Goal: Answer question/provide support

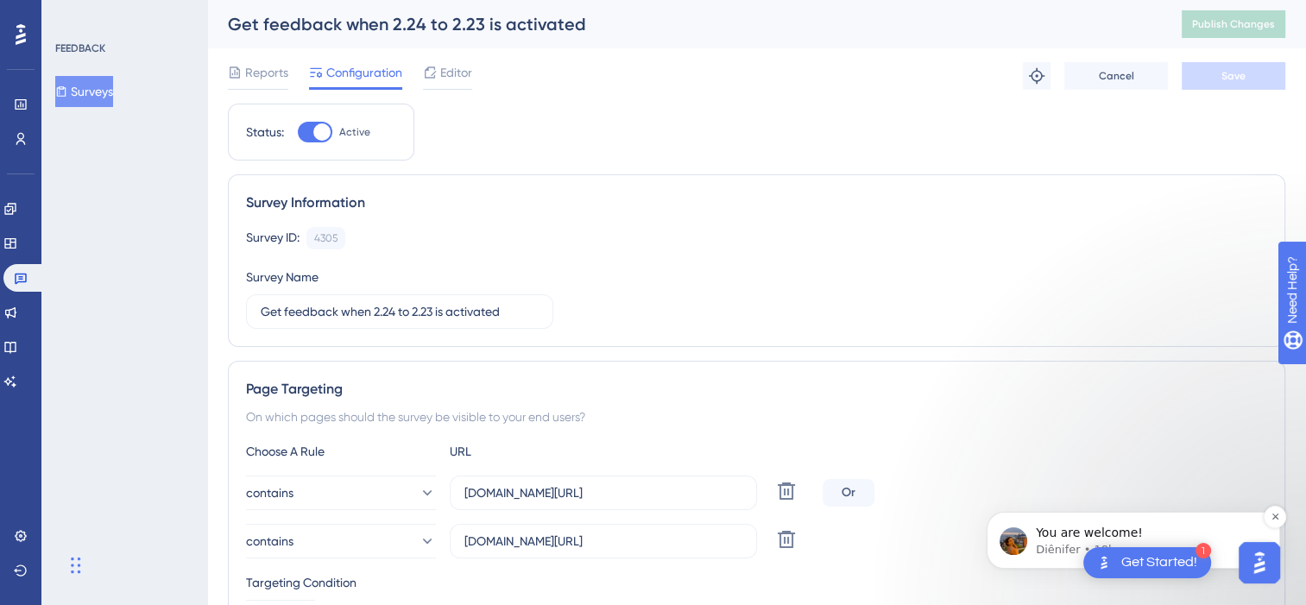
click at [704, 491] on p "You are welcome!" at bounding box center [1147, 533] width 223 height 17
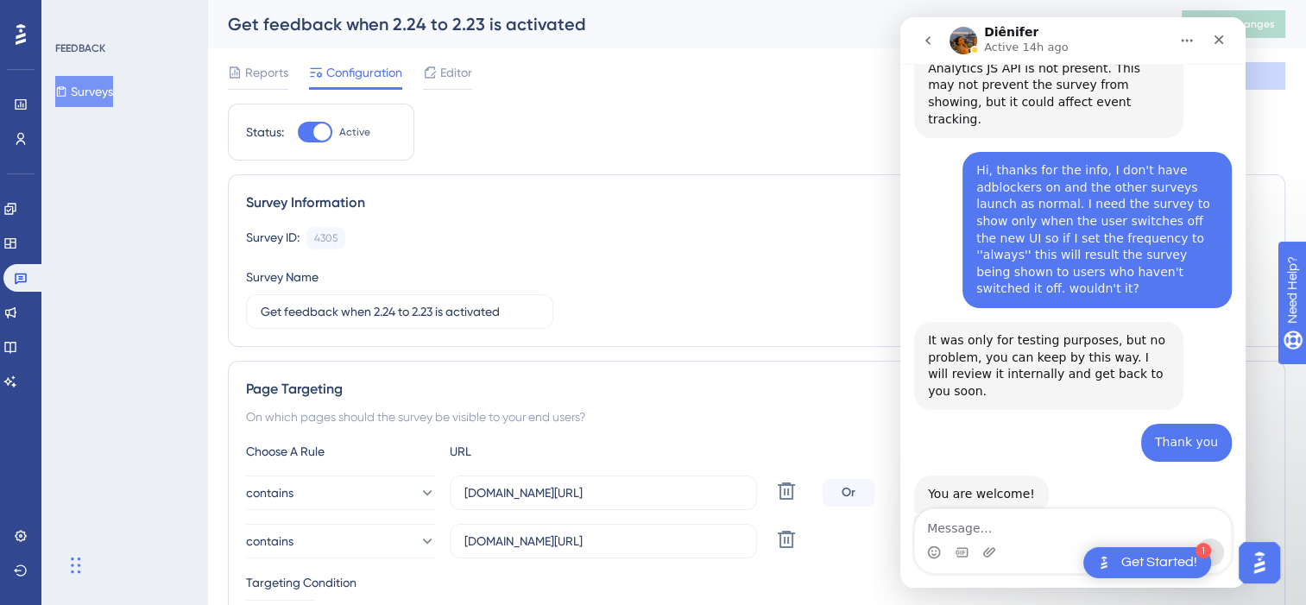
scroll to position [2397, 0]
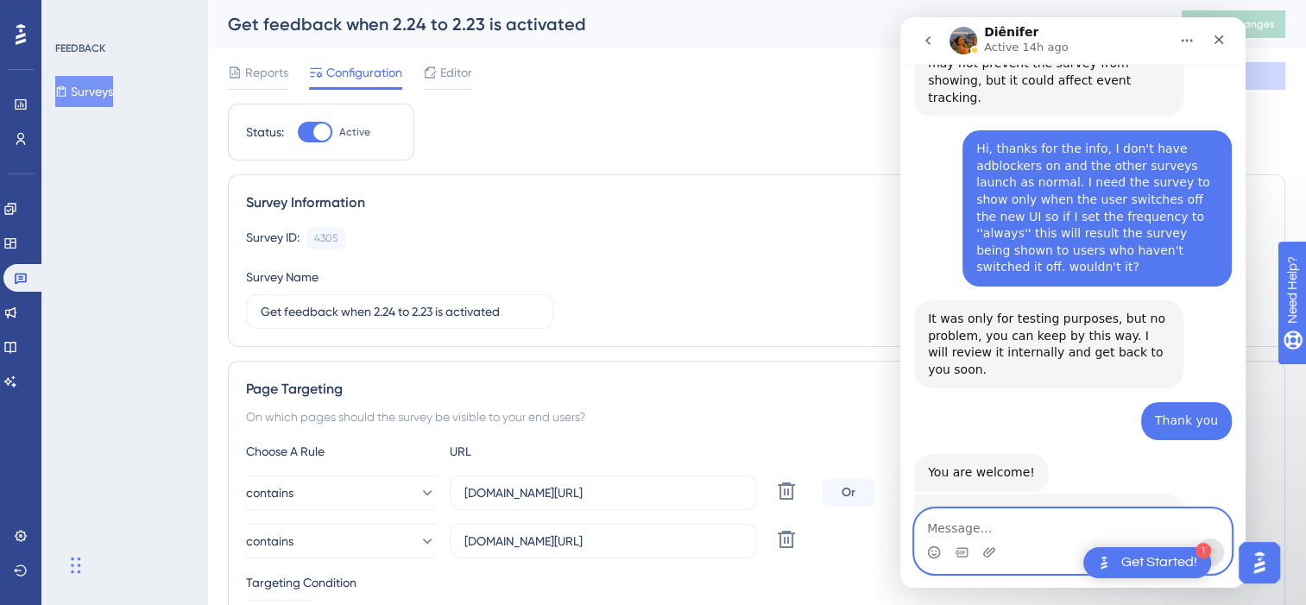
click at [704, 491] on textarea "Message…" at bounding box center [1073, 523] width 316 height 29
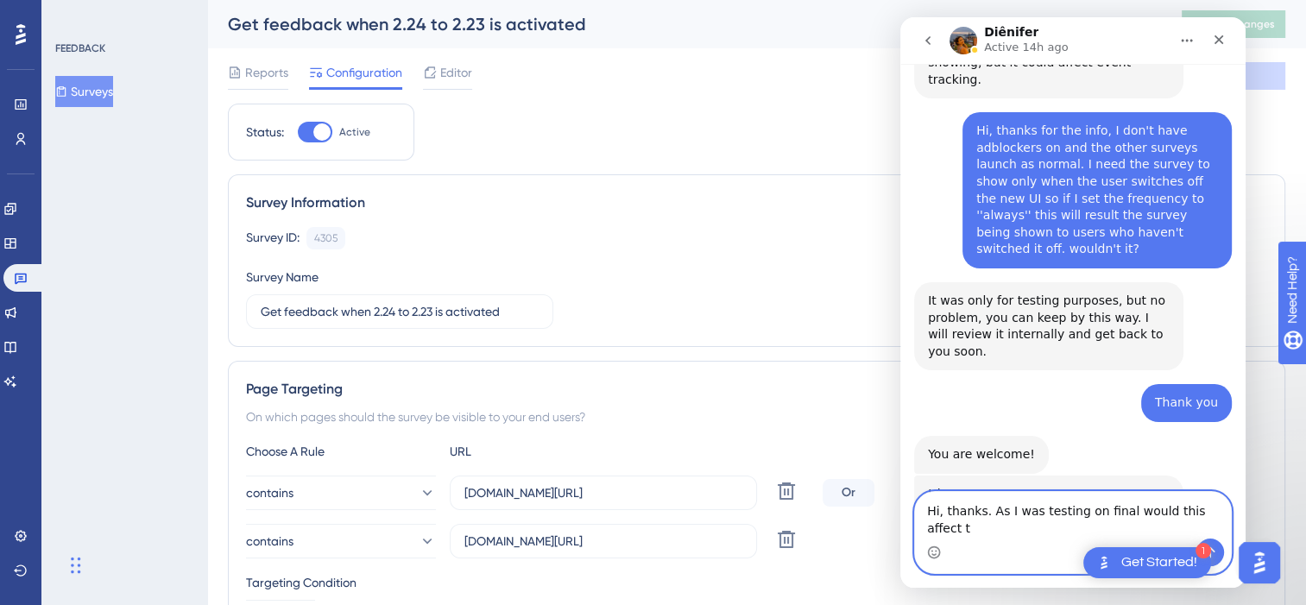
scroll to position [2397, 0]
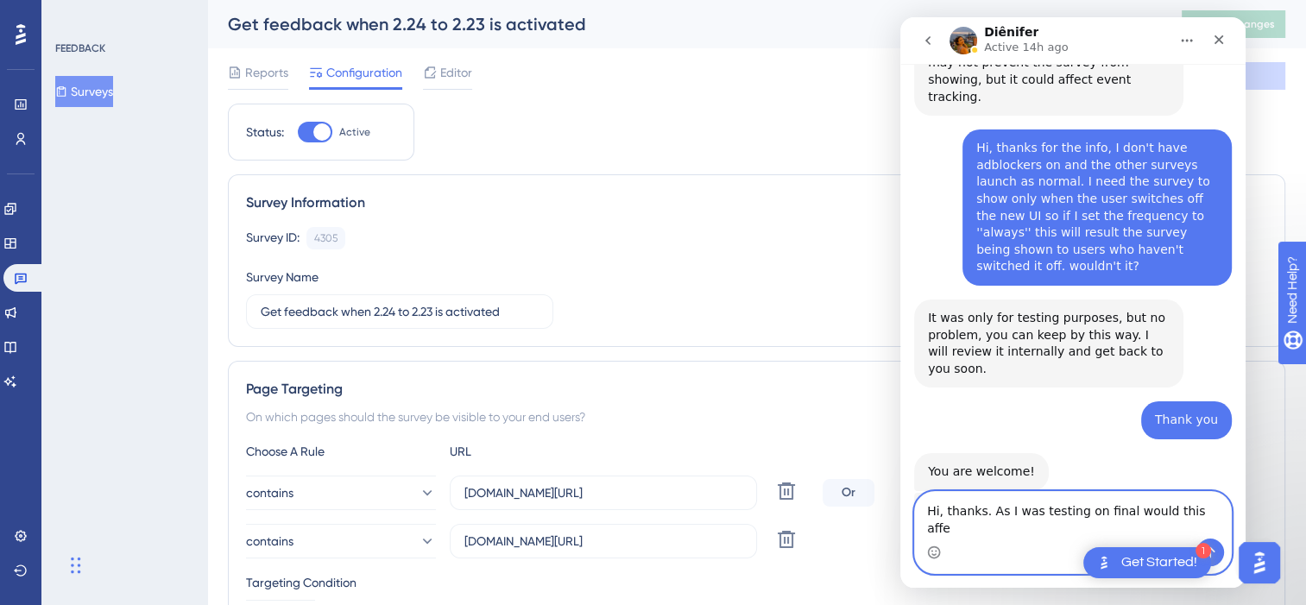
type textarea "Hi, thanks. As I was testing on final would this affe"
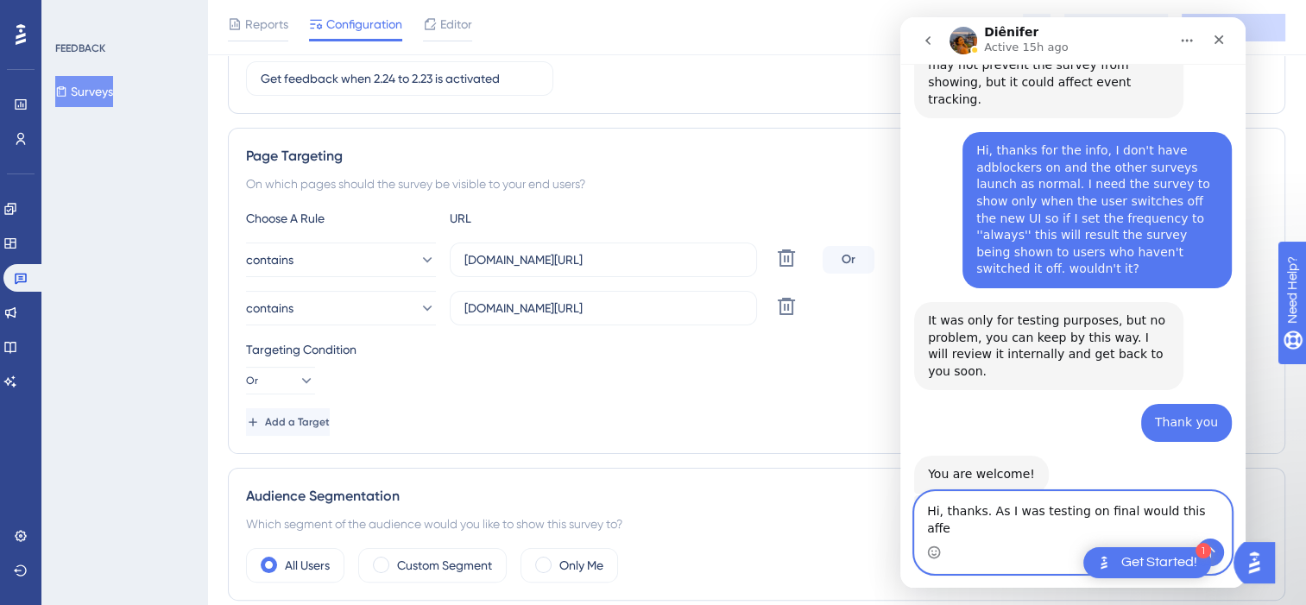
scroll to position [259, 0]
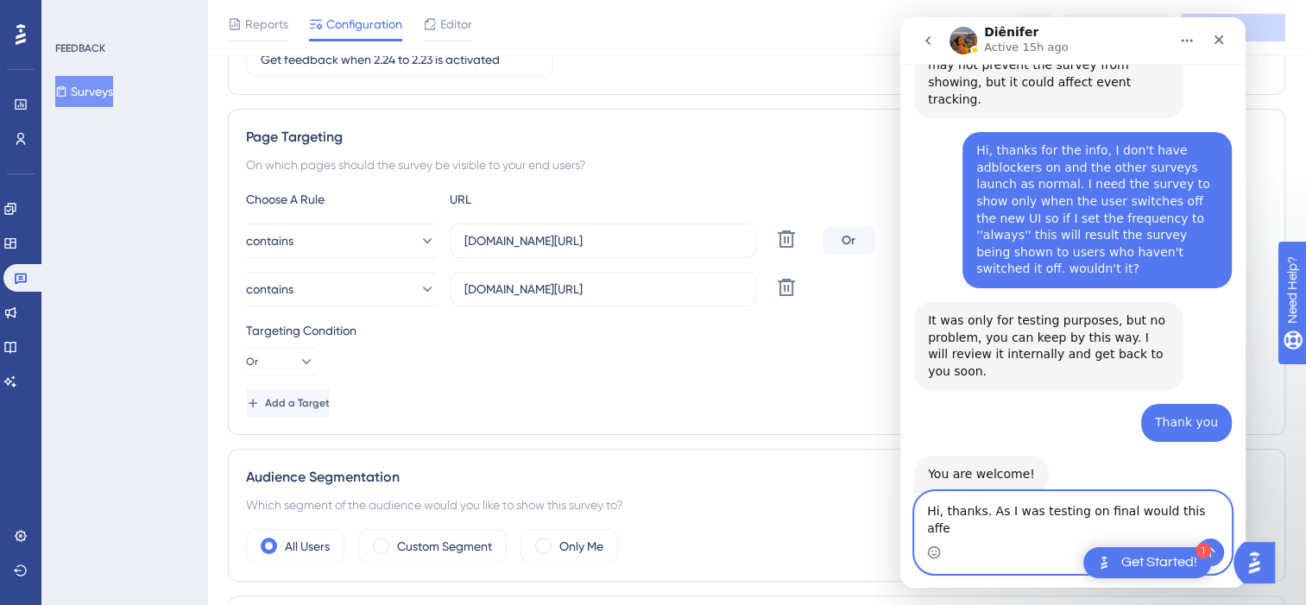
drag, startPoint x: 1190, startPoint y: 532, endPoint x: 985, endPoint y: 535, distance: 205.4
click at [985, 535] on textarea "Hi, thanks. As I was testing on final would this affe" at bounding box center [1073, 515] width 316 height 47
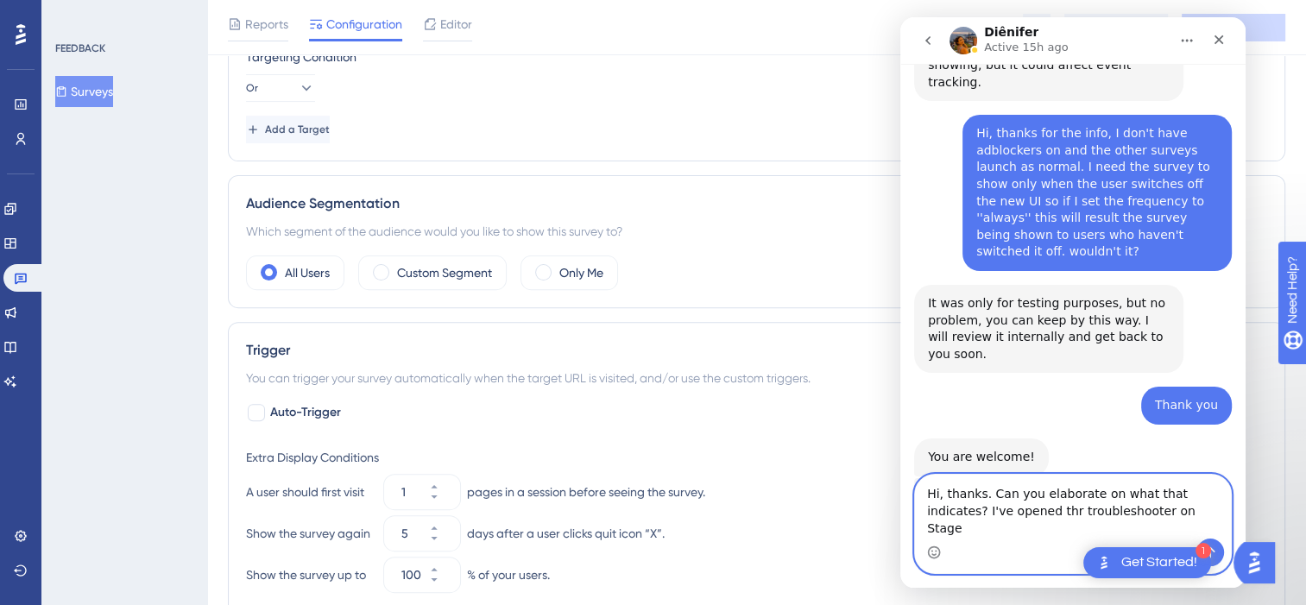
scroll to position [473, 0]
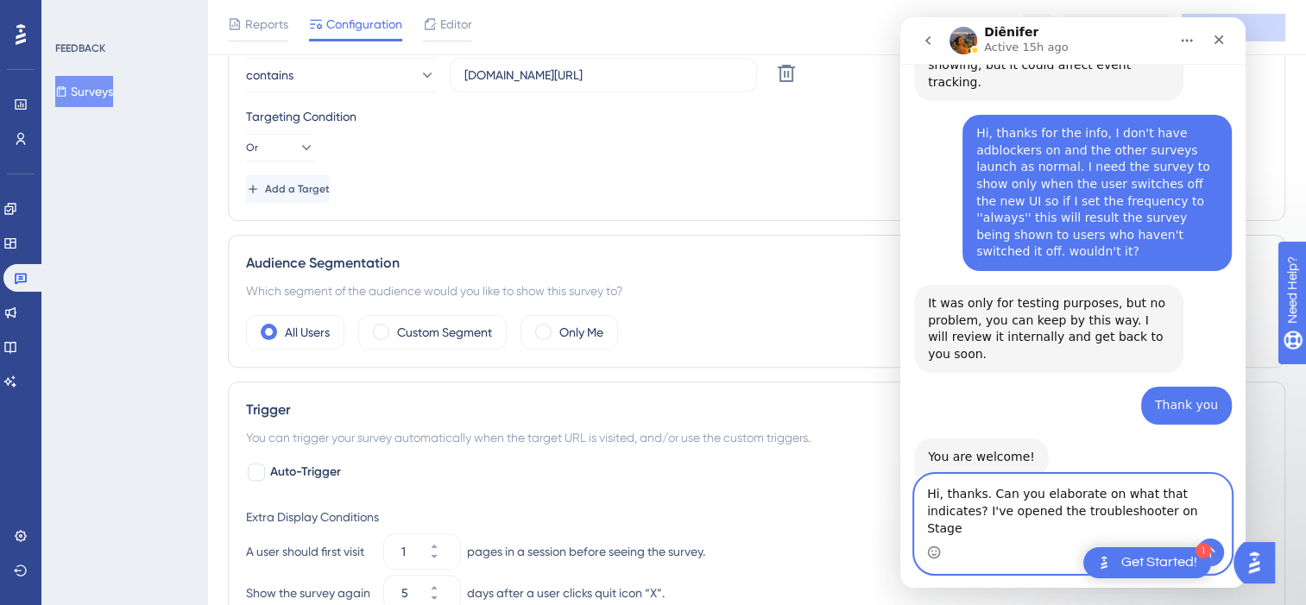
click at [1163, 520] on textarea "Hi, thanks. Can you elaborate on what that indicates? I've opened the troublesh…" at bounding box center [1073, 507] width 316 height 64
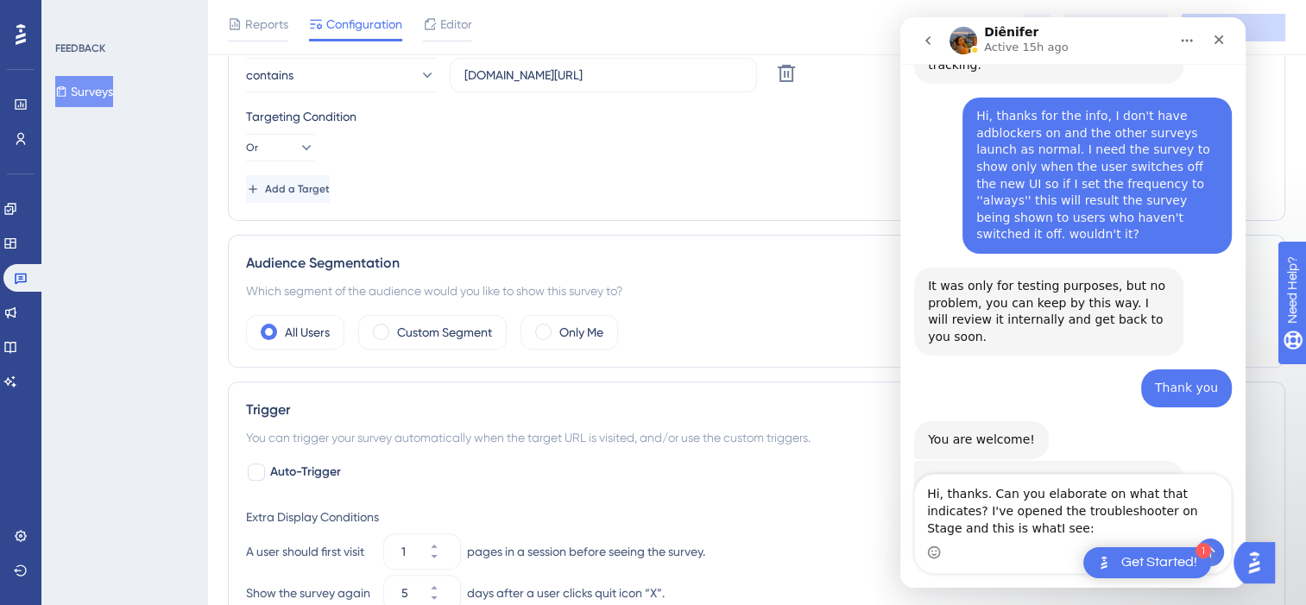
click at [956, 557] on div "Intercom messenger" at bounding box center [1073, 553] width 316 height 28
click at [989, 532] on textarea "Hi, thanks. Can you elaborate on what that indicates? I've opened the troublesh…" at bounding box center [1073, 507] width 316 height 64
type textarea "Hi, thanks. Can you elaborate on what that indicates? I've opened the troublesh…"
click at [1219, 553] on button "Send a message…" at bounding box center [1210, 553] width 28 height 28
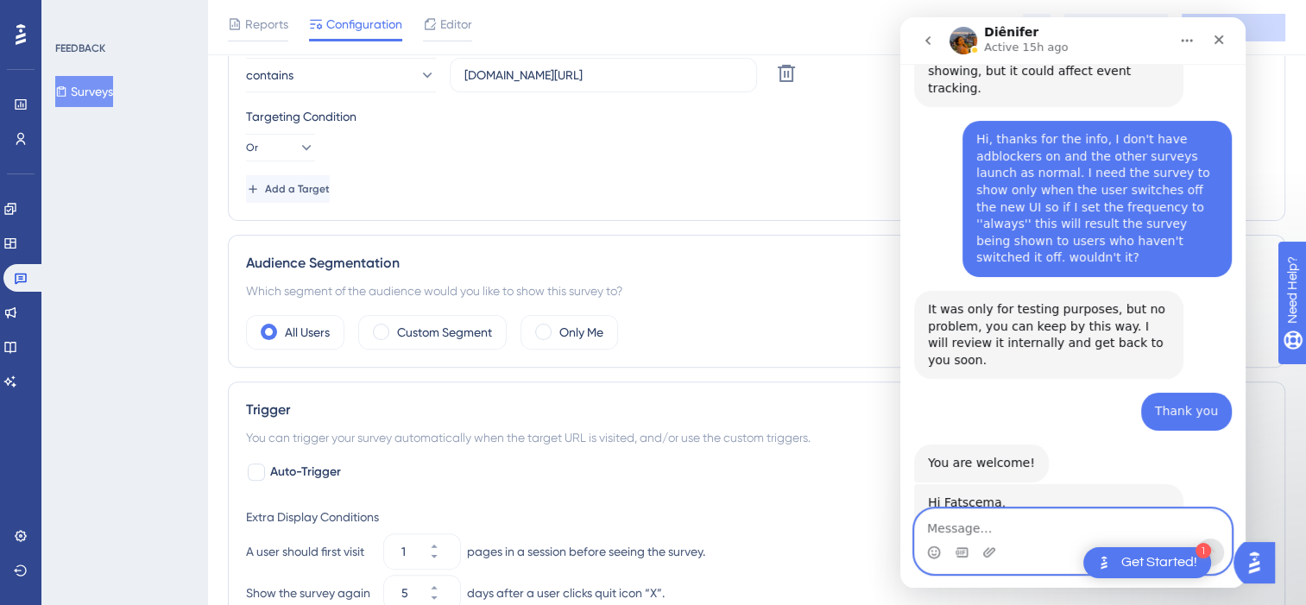
scroll to position [2529, 0]
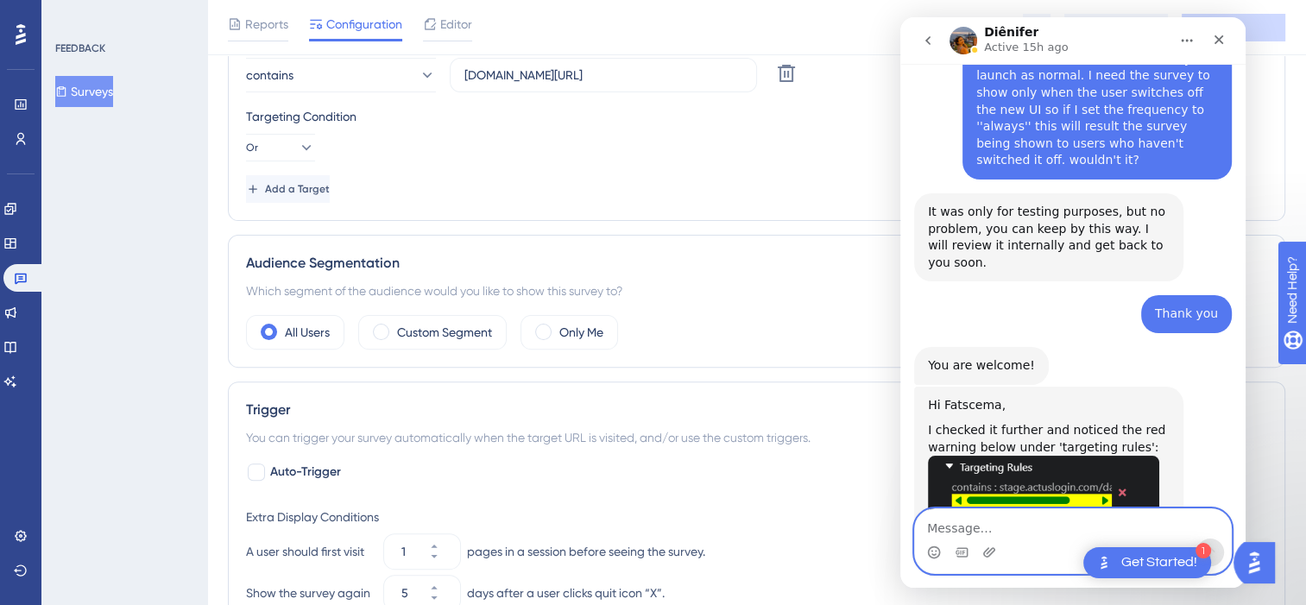
click at [992, 532] on textarea "Message…" at bounding box center [1073, 523] width 316 height 29
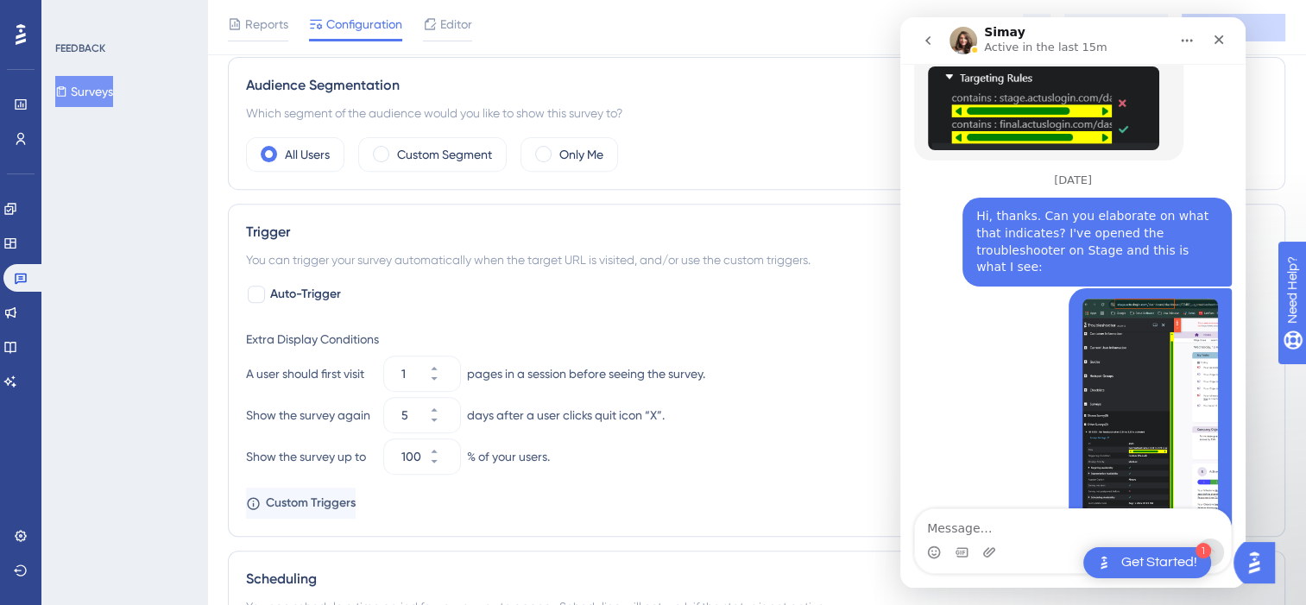
scroll to position [732, 0]
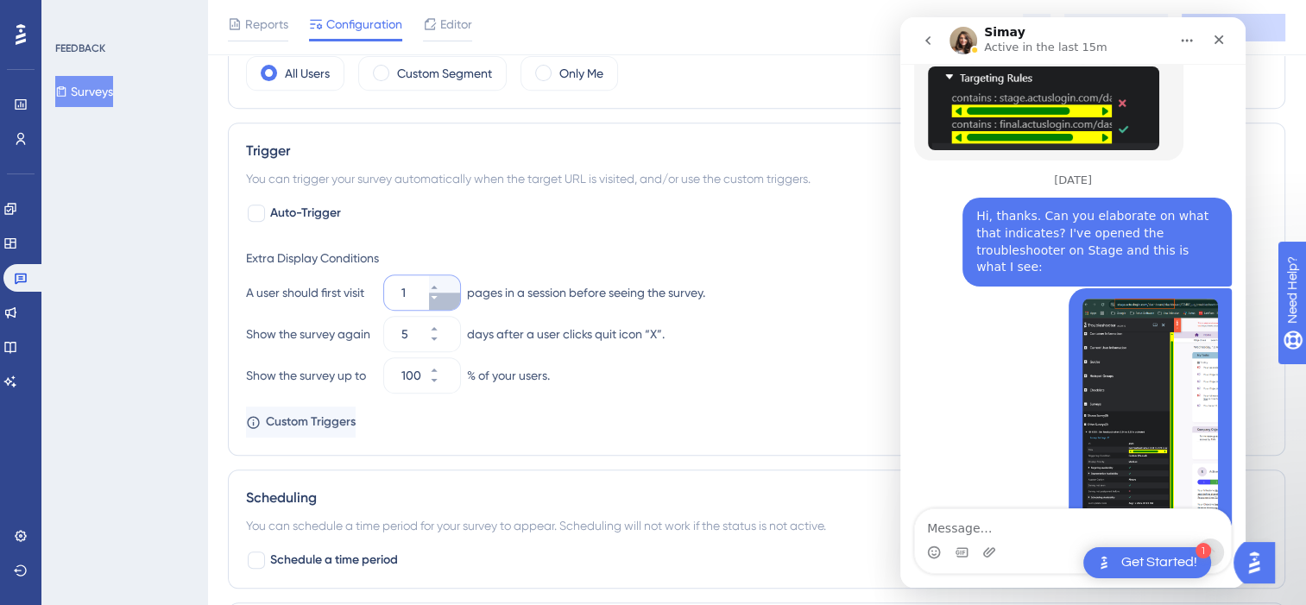
click at [447, 300] on button "1" at bounding box center [444, 301] width 31 height 17
click at [451, 286] on button "1" at bounding box center [444, 283] width 31 height 17
click at [448, 302] on button "2" at bounding box center [444, 301] width 31 height 17
type input "1"
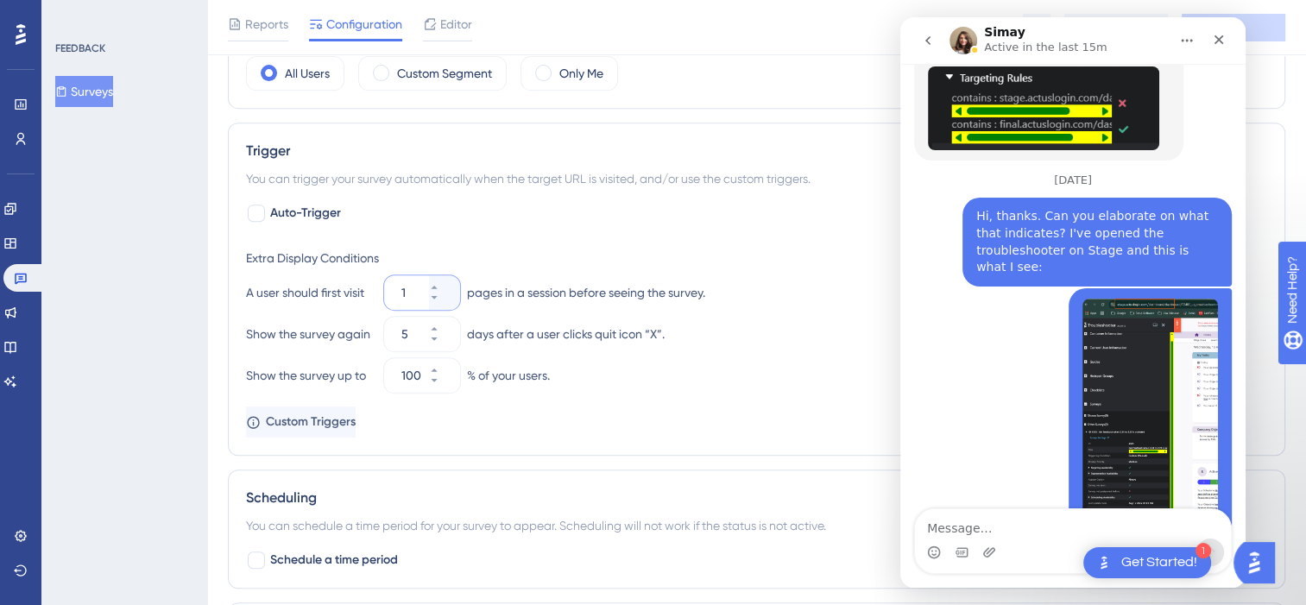
scroll to position [818, 0]
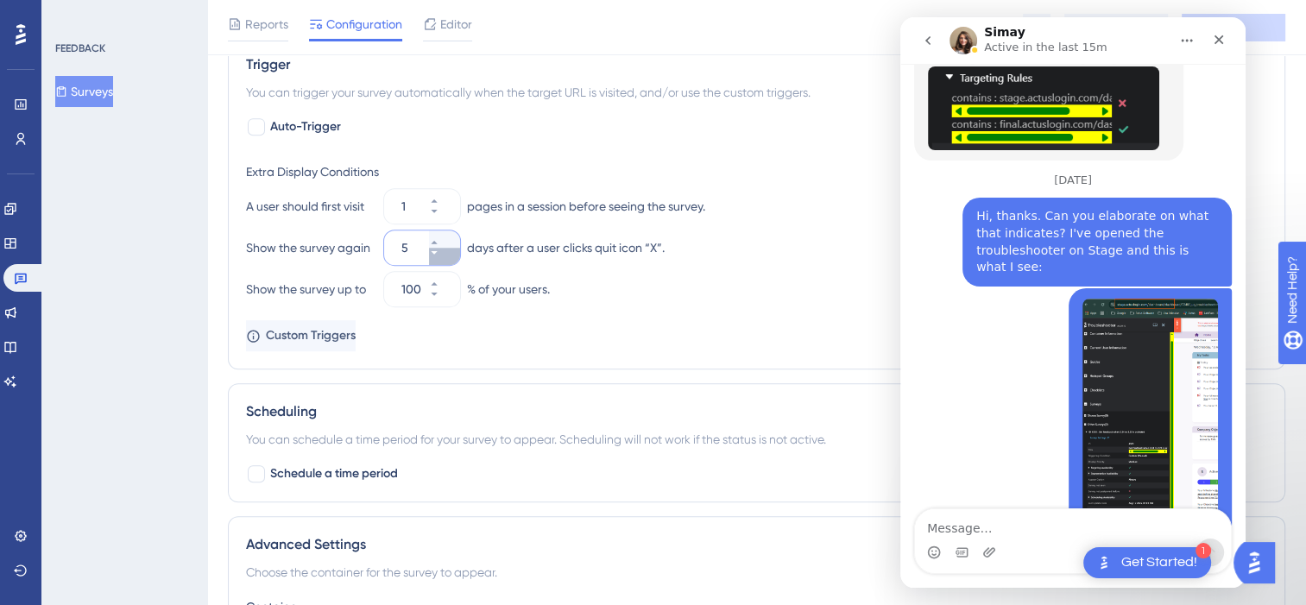
click at [451, 259] on button "5" at bounding box center [444, 256] width 31 height 17
click at [452, 256] on button "4" at bounding box center [444, 256] width 31 height 17
click at [452, 256] on button "3" at bounding box center [444, 256] width 31 height 17
click at [452, 256] on button "2" at bounding box center [444, 256] width 31 height 17
click at [452, 256] on button "1" at bounding box center [444, 256] width 31 height 17
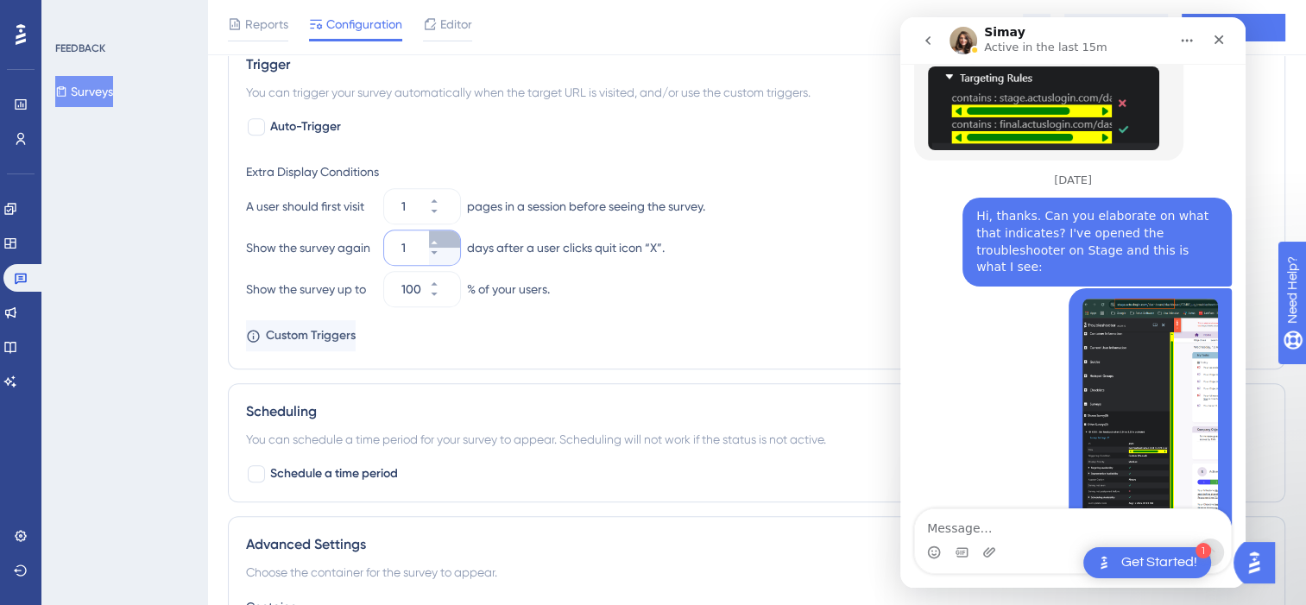
click at [452, 244] on button "1" at bounding box center [444, 238] width 31 height 17
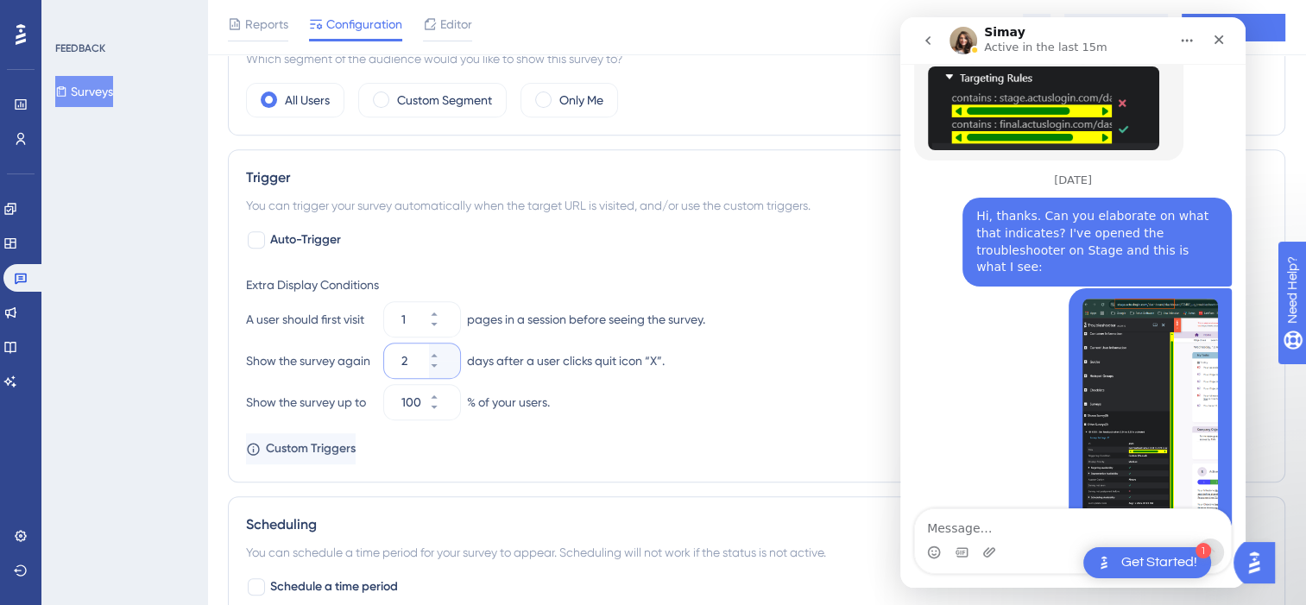
scroll to position [732, 0]
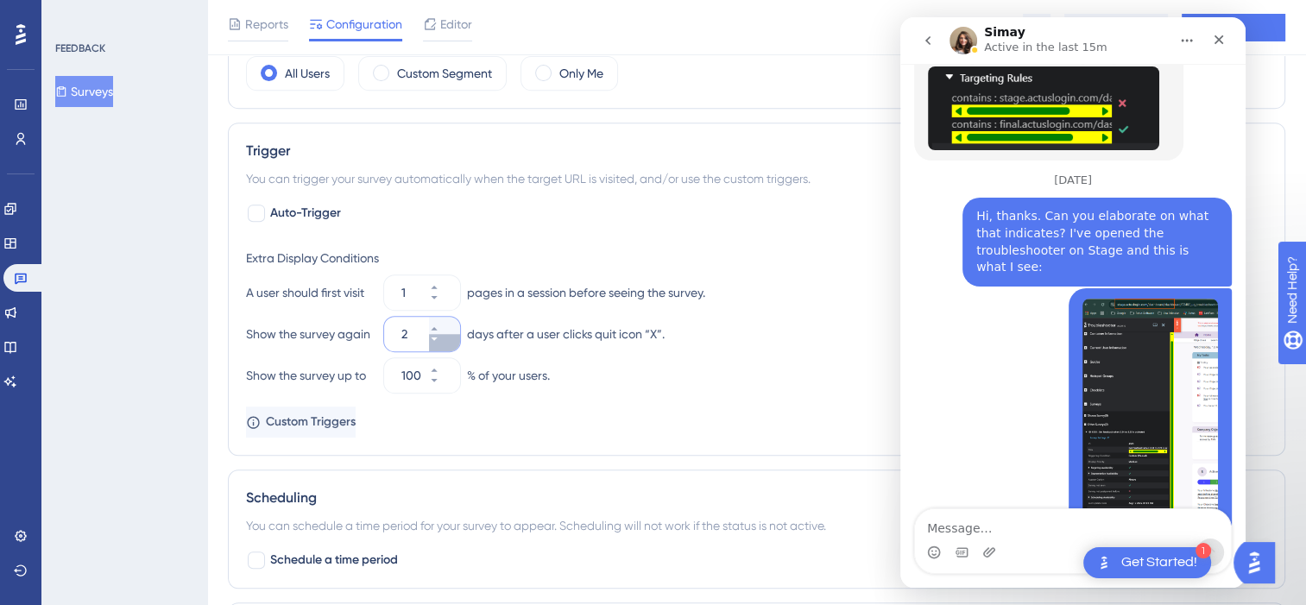
click at [442, 343] on button "2" at bounding box center [444, 342] width 31 height 17
type input "1"
drag, startPoint x: 421, startPoint y: 300, endPoint x: 404, endPoint y: 299, distance: 17.3
click at [404, 299] on input "1" at bounding box center [413, 292] width 24 height 21
click at [457, 299] on button "1" at bounding box center [444, 301] width 31 height 17
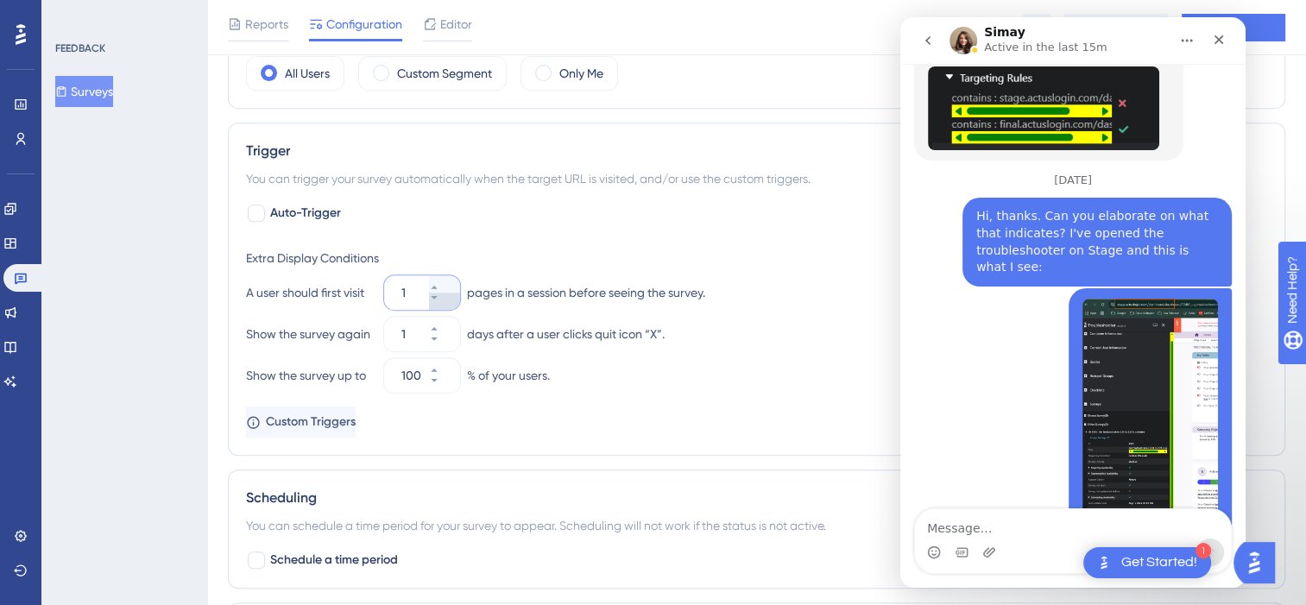
type input "1"
click at [439, 339] on icon at bounding box center [434, 339] width 10 height 10
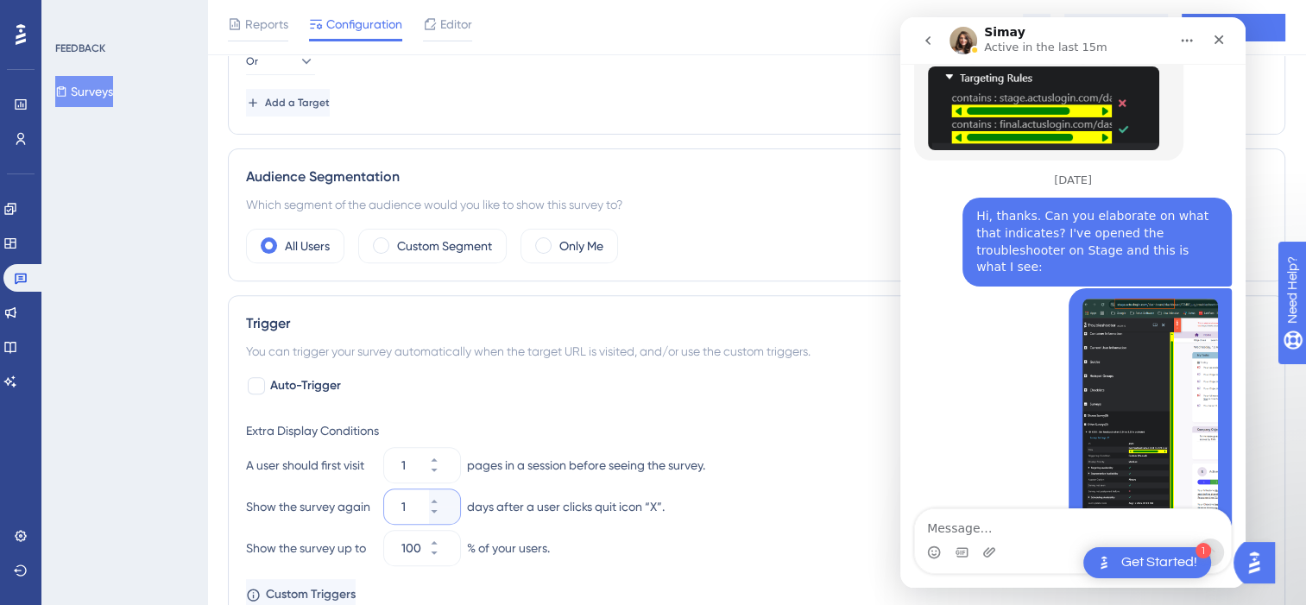
scroll to position [214, 0]
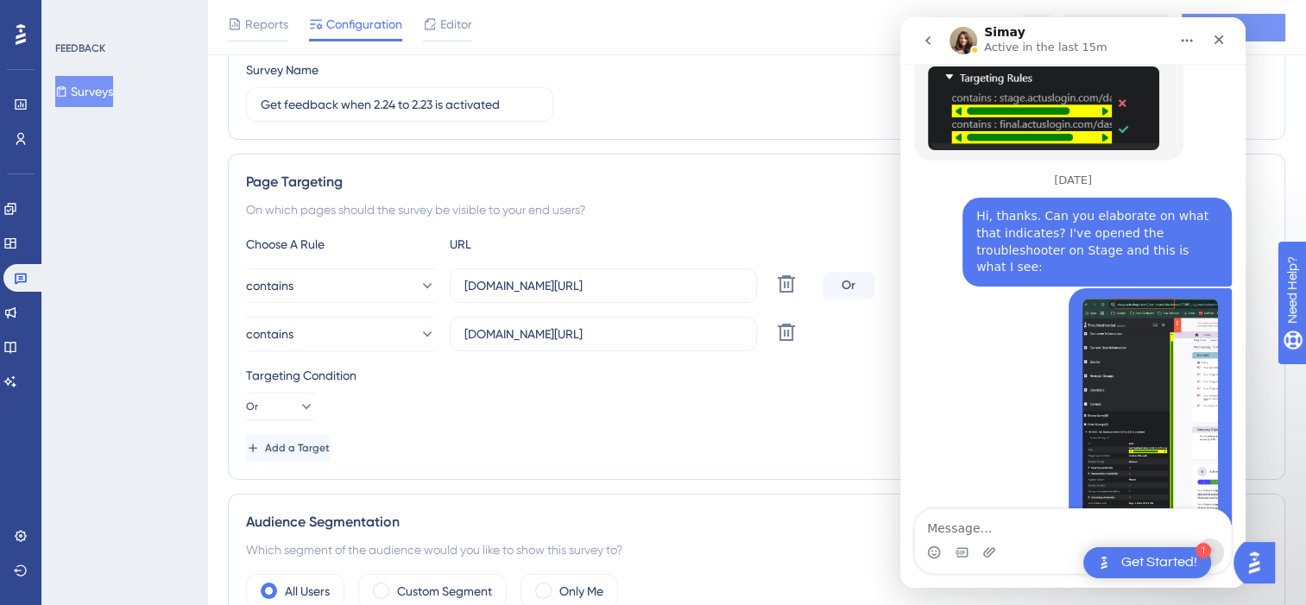
click at [1271, 31] on button "Save" at bounding box center [1233, 28] width 104 height 28
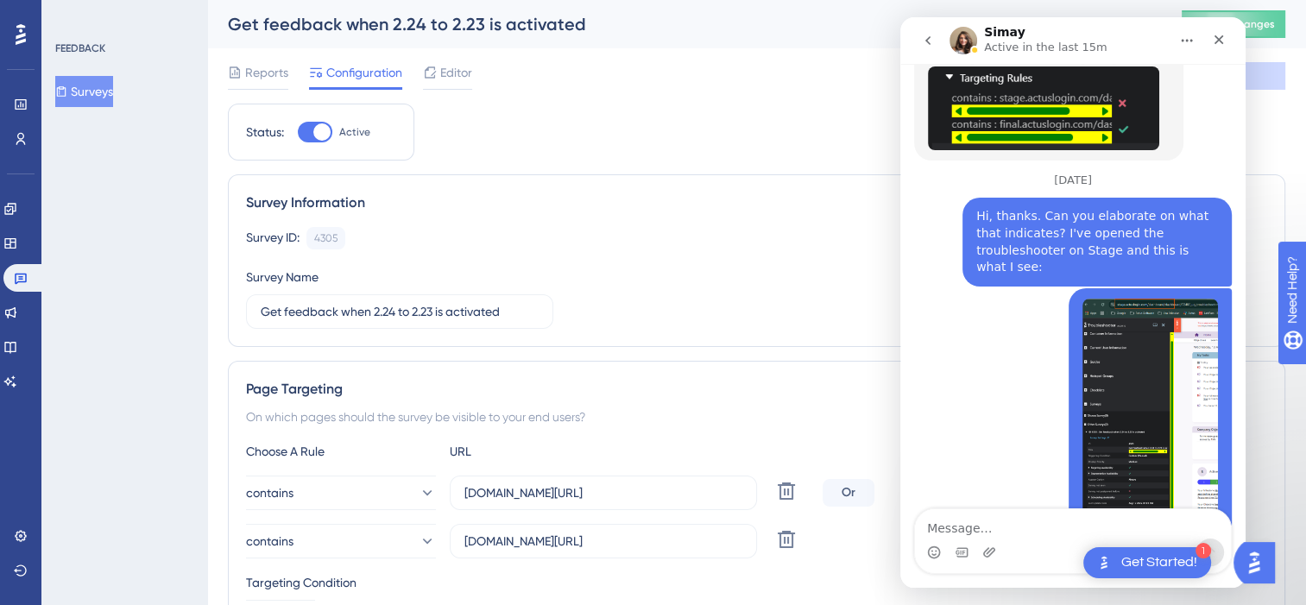
scroll to position [0, 0]
click at [1274, 21] on span "Publish Changes" at bounding box center [1233, 24] width 83 height 14
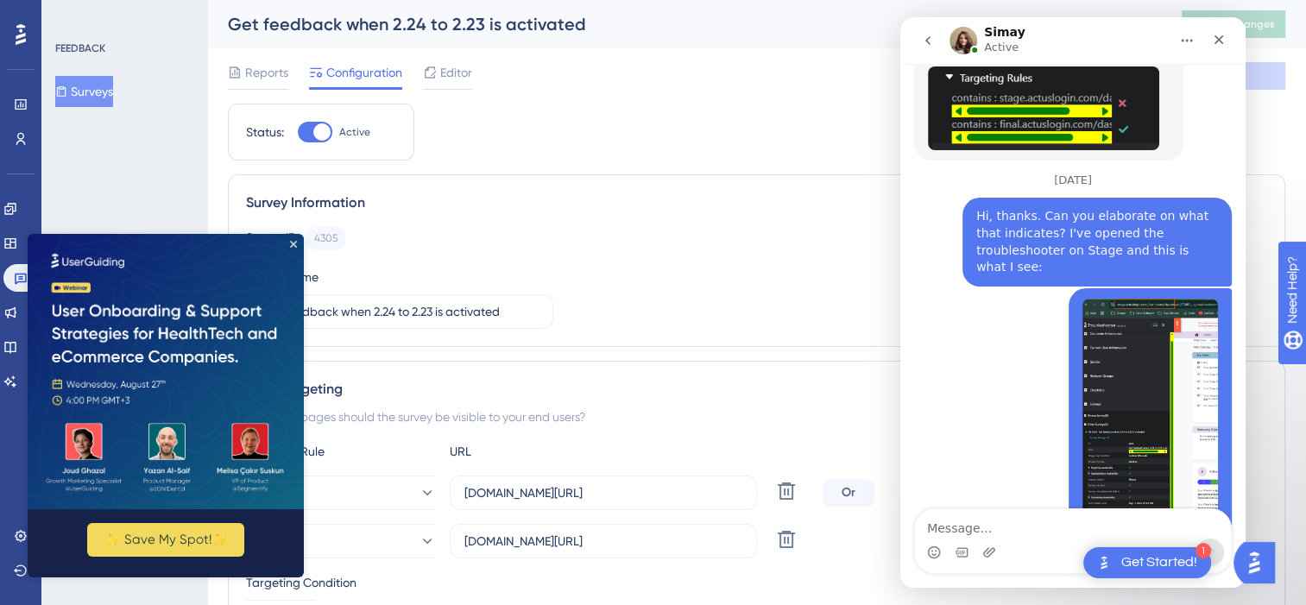
click at [293, 246] on icon "Close Preview" at bounding box center [293, 244] width 7 height 7
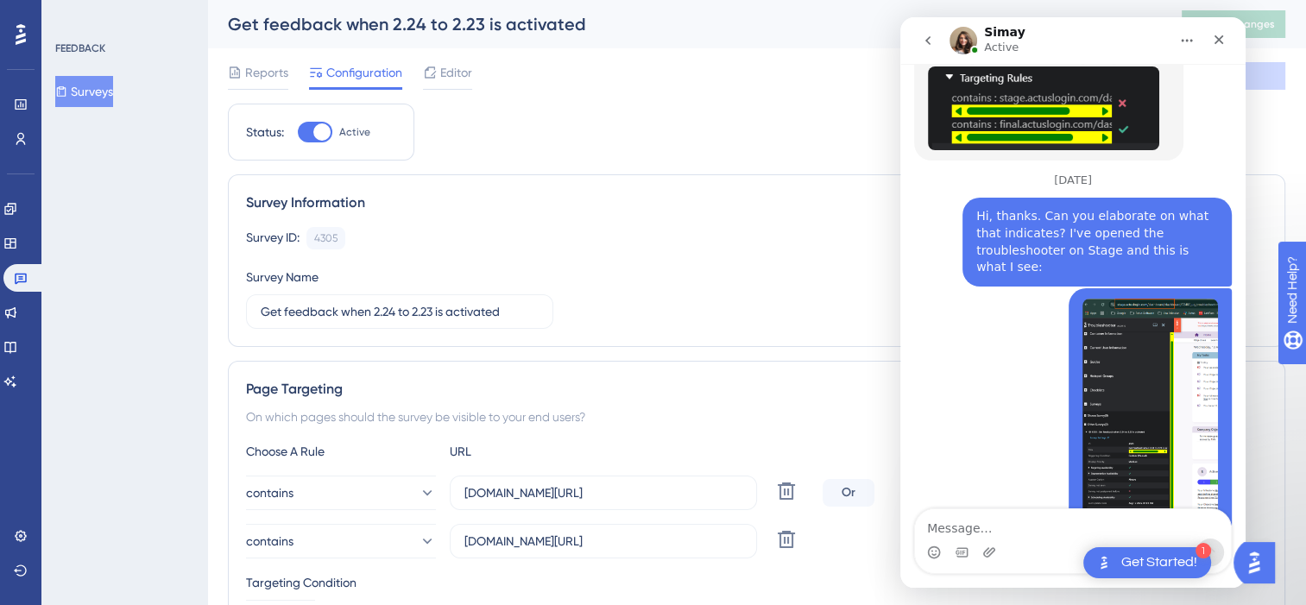
click at [1109, 299] on img "Fatscema says…" at bounding box center [1149, 414] width 135 height 231
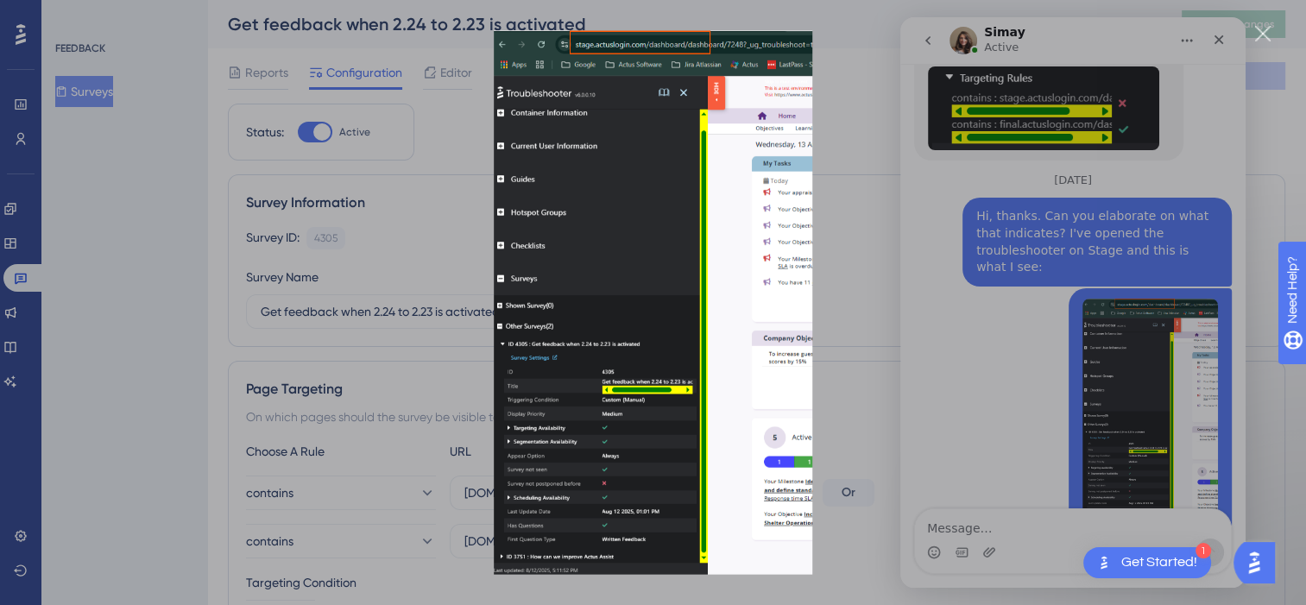
click at [1268, 29] on div "Close" at bounding box center [1263, 34] width 16 height 16
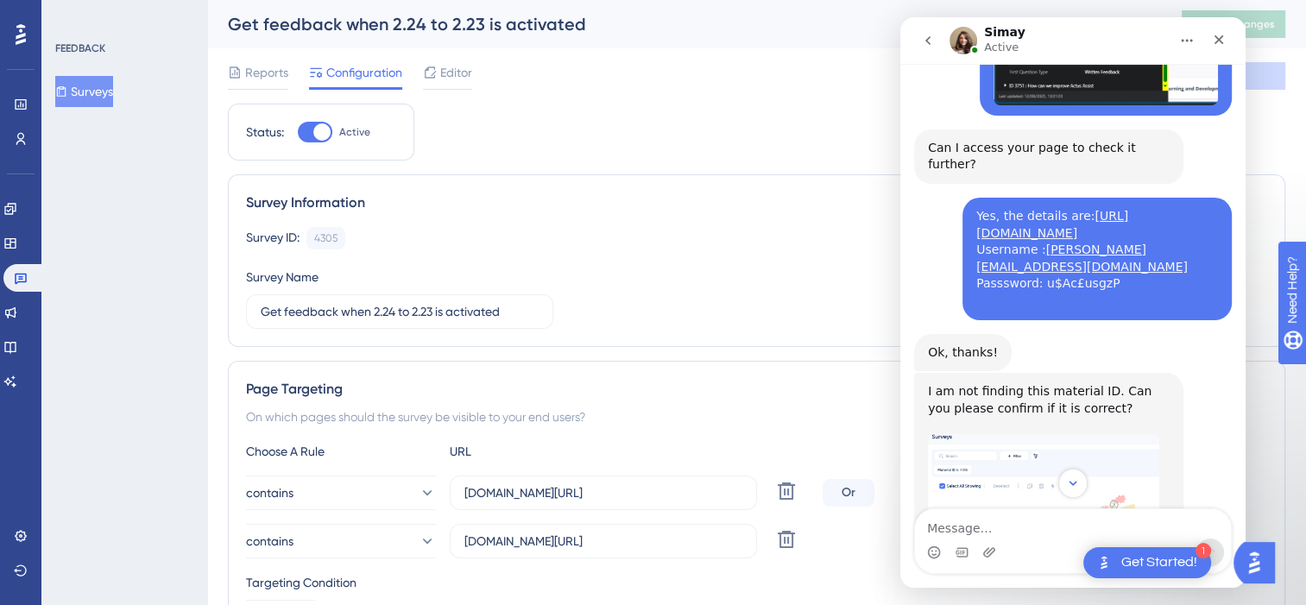
scroll to position [1020, 0]
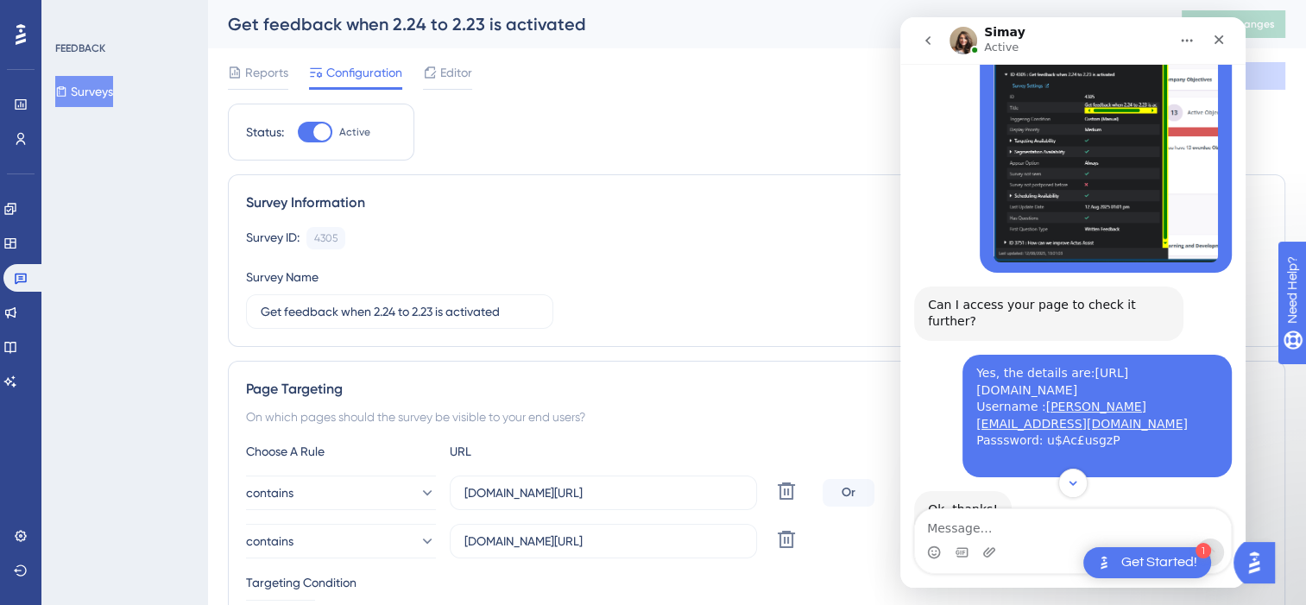
drag, startPoint x: 1118, startPoint y: 305, endPoint x: 1101, endPoint y: 305, distance: 16.4
click at [1101, 365] on div "Yes, the details are: [URL][DOMAIN_NAME] Username : [PERSON_NAME][EMAIL_ADDRESS…" at bounding box center [1097, 416] width 242 height 102
drag, startPoint x: 1101, startPoint y: 305, endPoint x: 1032, endPoint y: 326, distance: 72.1
click at [1032, 365] on div "Yes, the details are: [URL][DOMAIN_NAME] Username : [PERSON_NAME][EMAIL_ADDRESS…" at bounding box center [1097, 416] width 242 height 102
drag, startPoint x: 1032, startPoint y: 326, endPoint x: 1083, endPoint y: 331, distance: 51.2
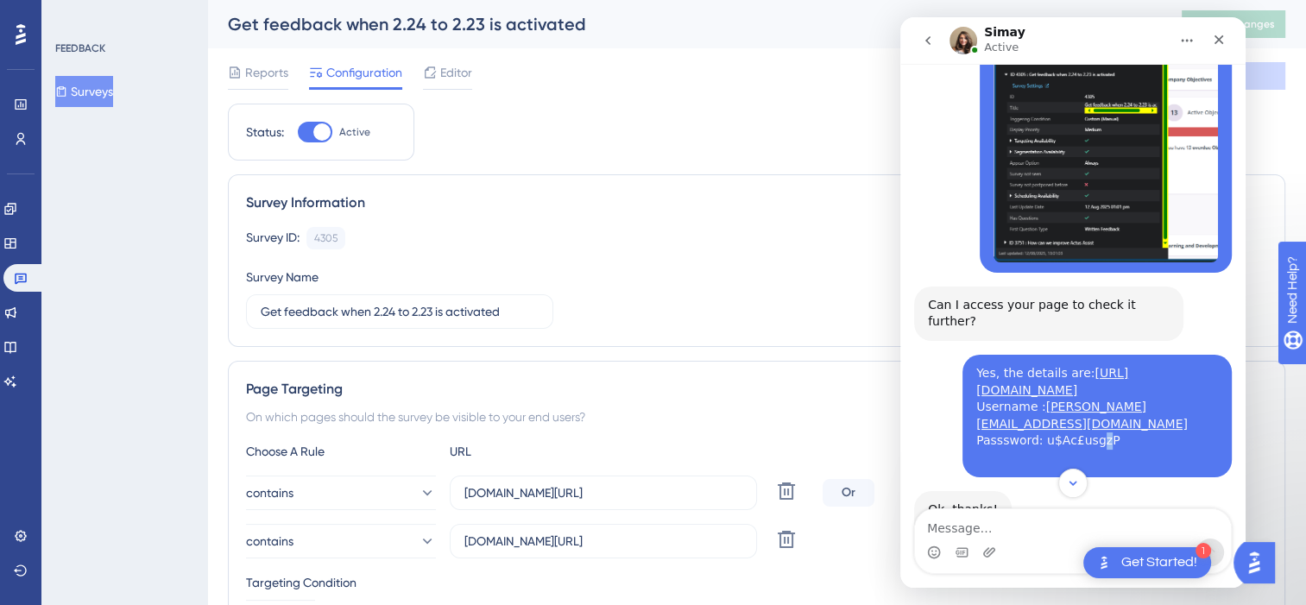
click at [1083, 365] on div "Yes, the details are: [URL][DOMAIN_NAME] Username : [PERSON_NAME][EMAIL_ADDRESS…" at bounding box center [1097, 416] width 242 height 102
drag, startPoint x: 1083, startPoint y: 331, endPoint x: 1030, endPoint y: 326, distance: 52.9
click at [1030, 365] on div "Yes, the details are: [URL][DOMAIN_NAME] Username : [PERSON_NAME][EMAIL_ADDRESS…" at bounding box center [1097, 416] width 242 height 102
copy link "[PERSON_NAME][EMAIL_ADDRESS][DOMAIN_NAME]"
click at [1092, 365] on div "Yes, the details are: [URL][DOMAIN_NAME] Username : [PERSON_NAME][EMAIL_ADDRESS…" at bounding box center [1097, 416] width 242 height 102
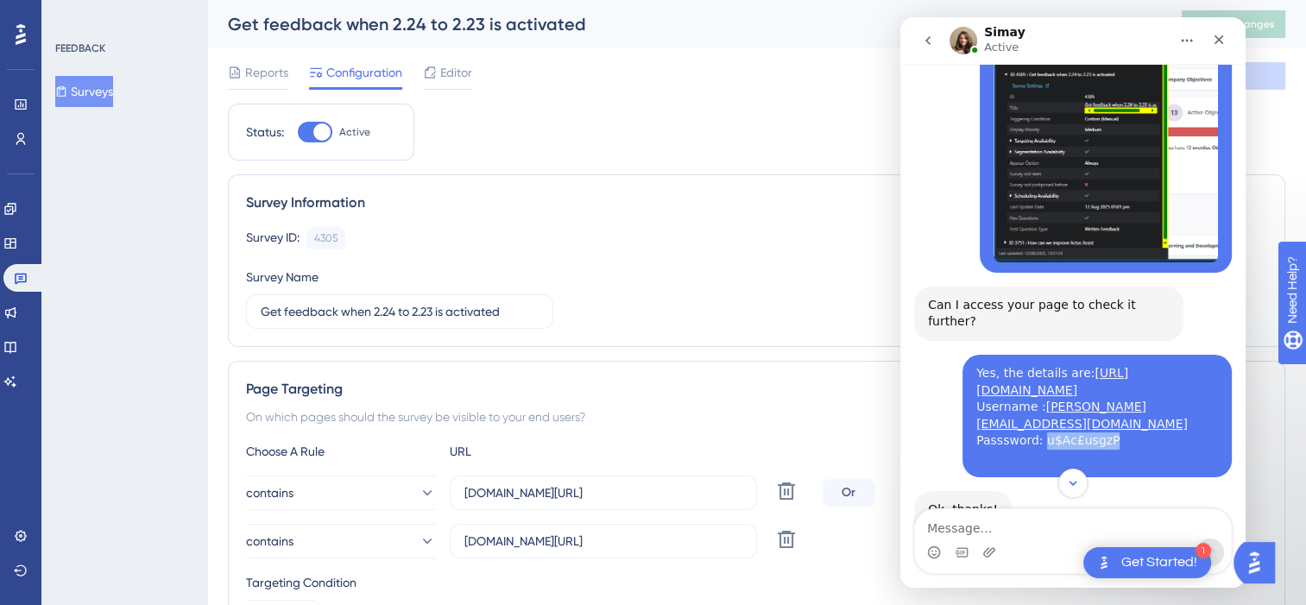
drag, startPoint x: 1094, startPoint y: 340, endPoint x: 1029, endPoint y: 345, distance: 65.8
click at [1029, 365] on div "Yes, the details are: [URL][DOMAIN_NAME] Username : [PERSON_NAME][EMAIL_ADDRESS…" at bounding box center [1097, 416] width 242 height 102
copy div "u$Ac£usgzP"
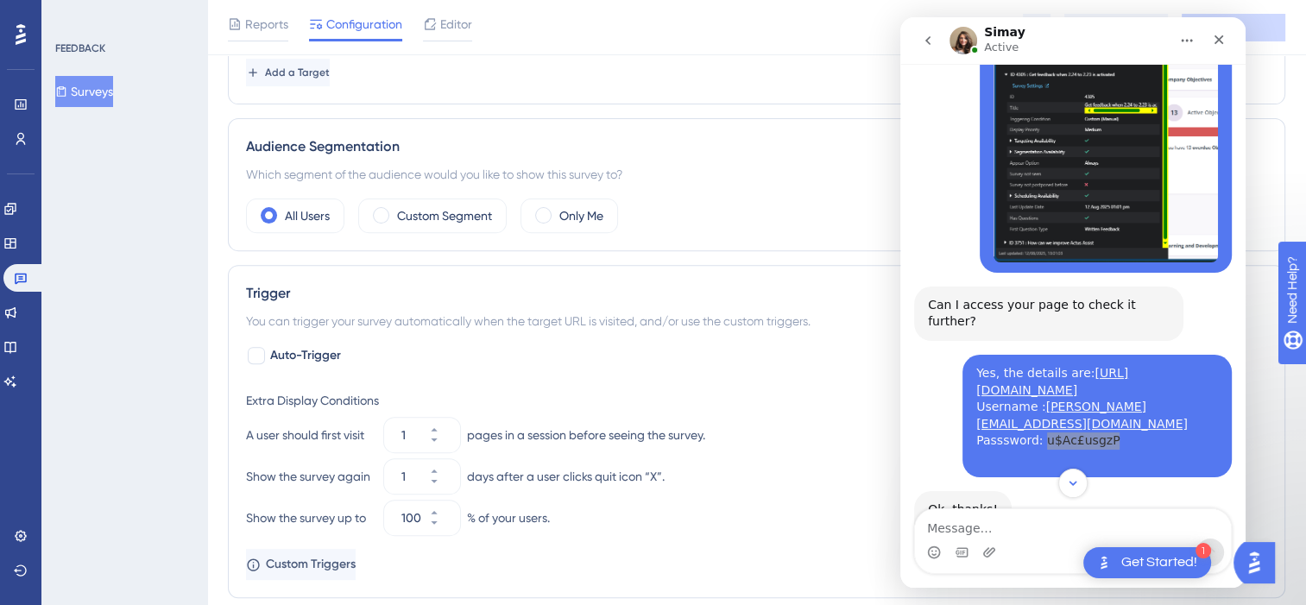
scroll to position [604, 0]
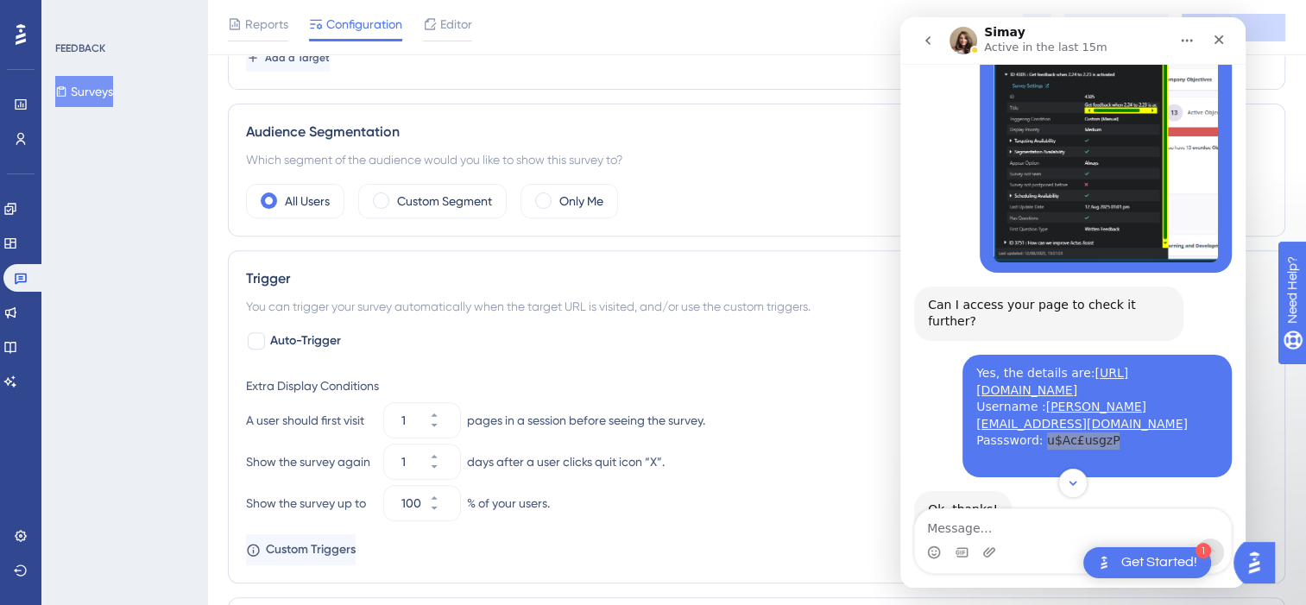
click at [402, 331] on div "Auto-Trigger Extra Display Conditions A user should first visit 1 pages in a se…" at bounding box center [756, 448] width 1021 height 235
click at [439, 466] on icon at bounding box center [434, 467] width 10 height 10
type input "1"
click at [437, 424] on icon at bounding box center [434, 425] width 6 height 3
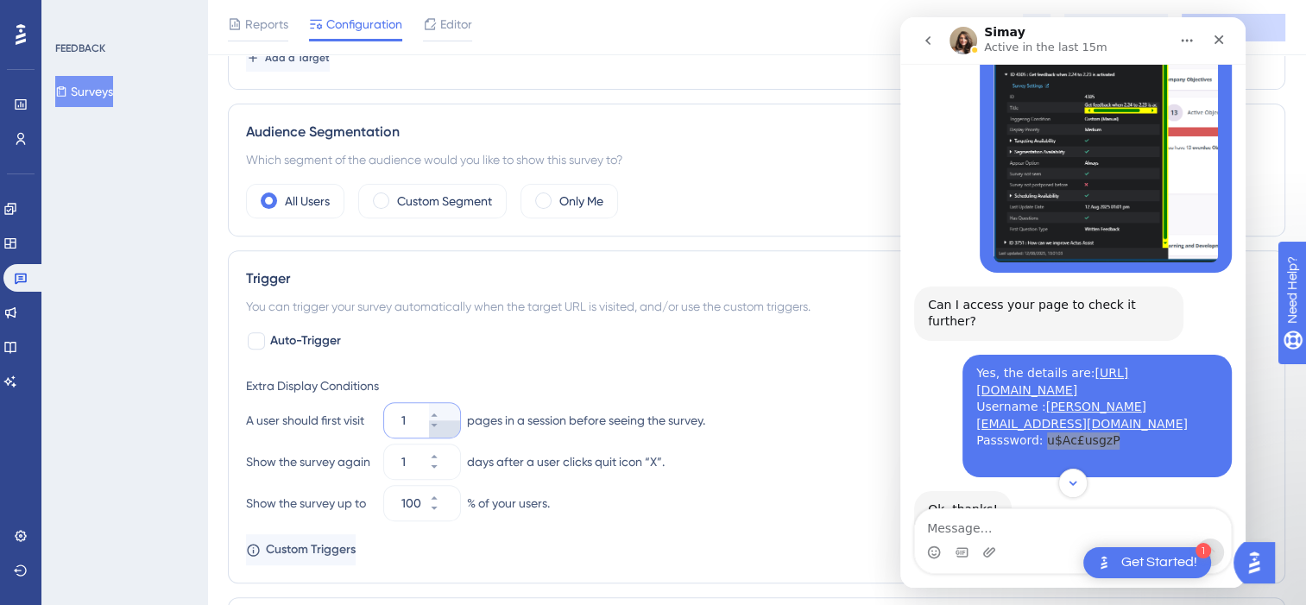
type input "1"
click at [294, 342] on span "Auto-Trigger" at bounding box center [305, 341] width 71 height 21
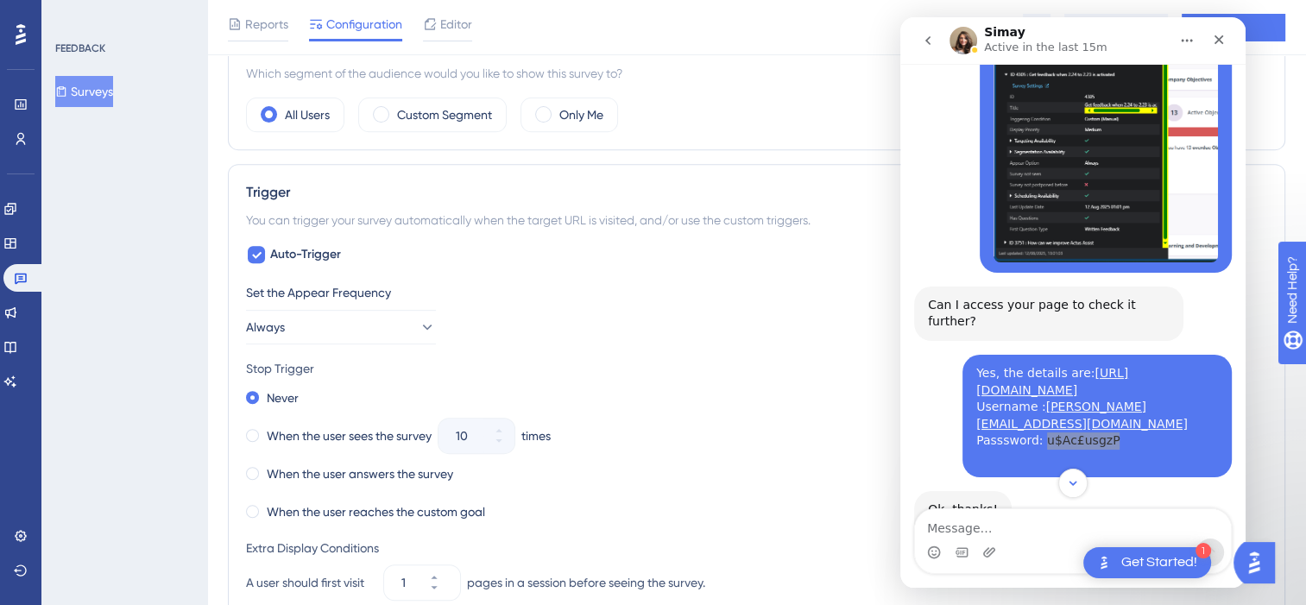
scroll to position [777, 0]
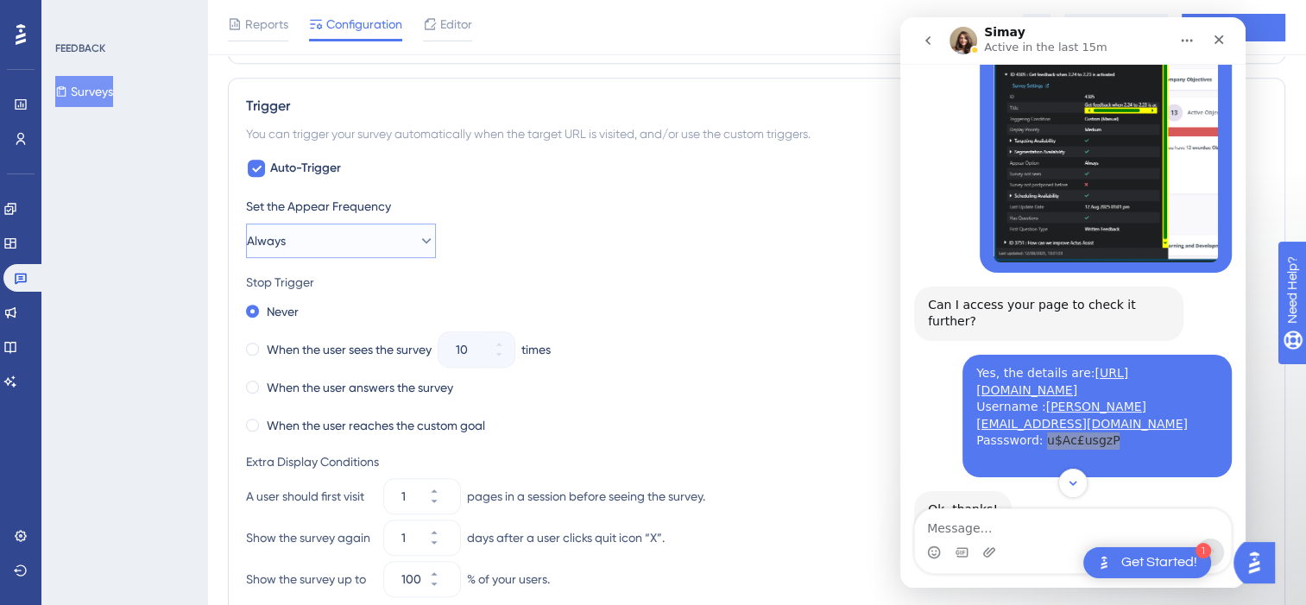
click at [379, 249] on button "Always" at bounding box center [341, 241] width 190 height 35
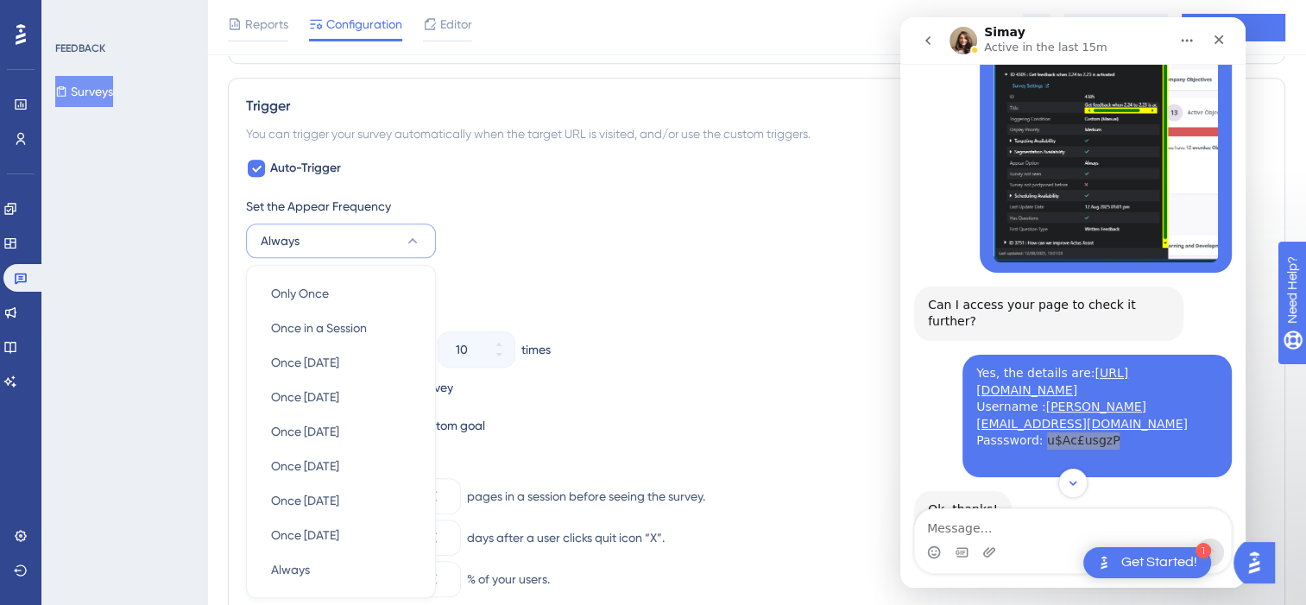
scroll to position [901, 0]
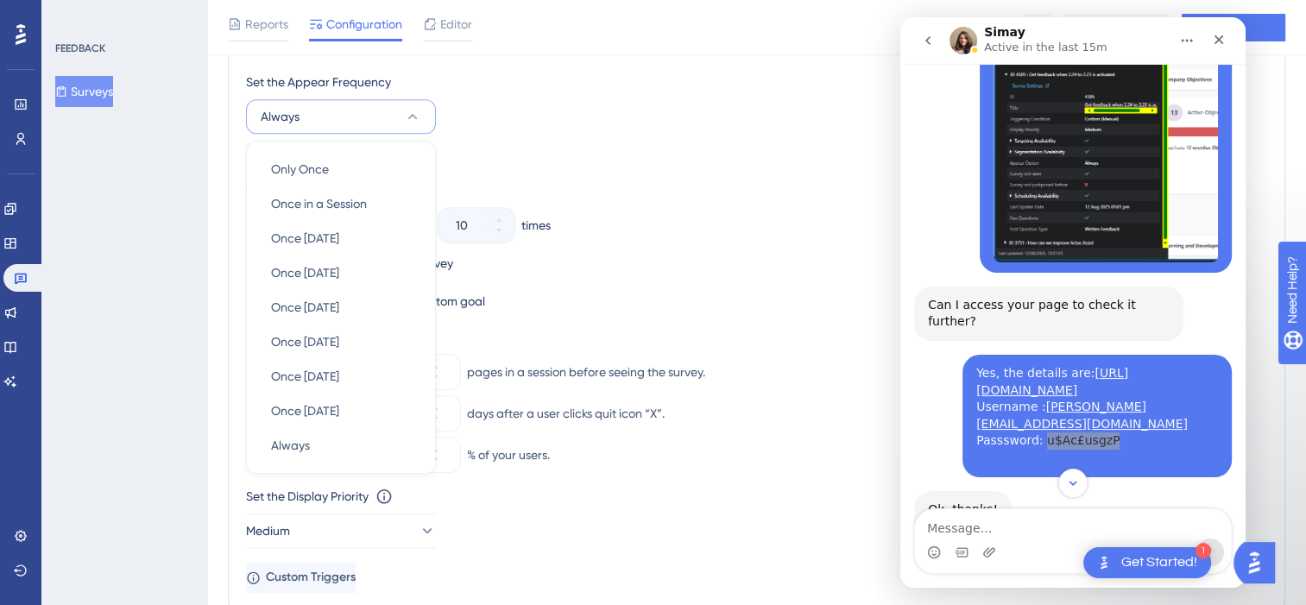
click at [472, 148] on div "Stop Trigger" at bounding box center [756, 158] width 1021 height 21
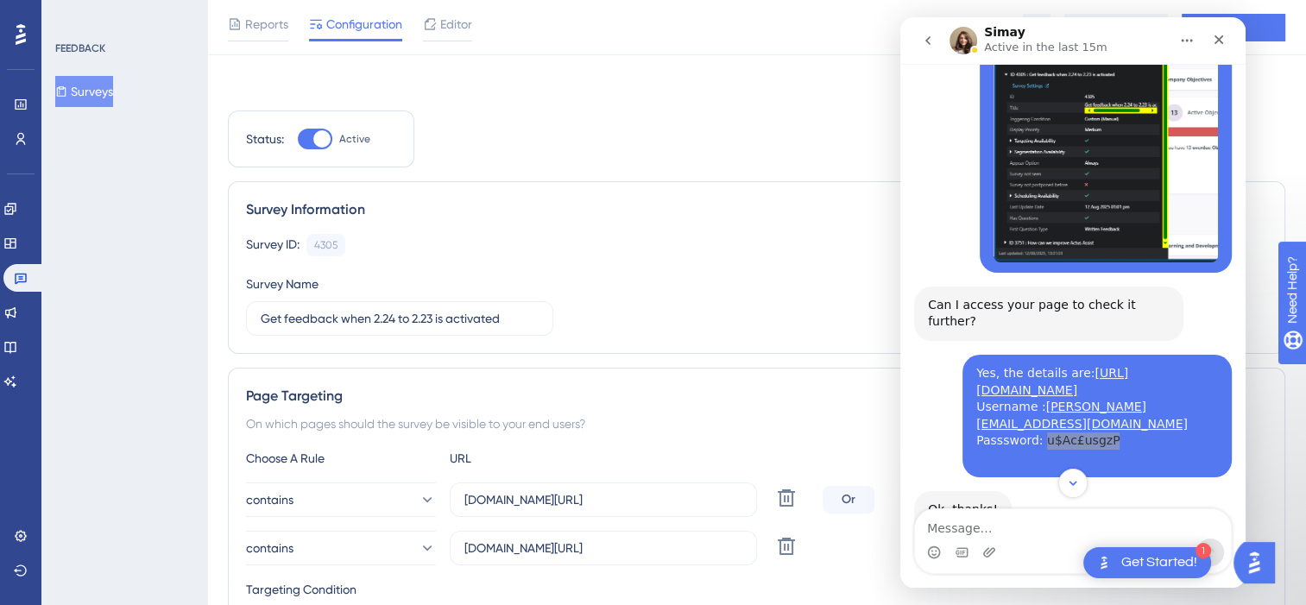
scroll to position [0, 0]
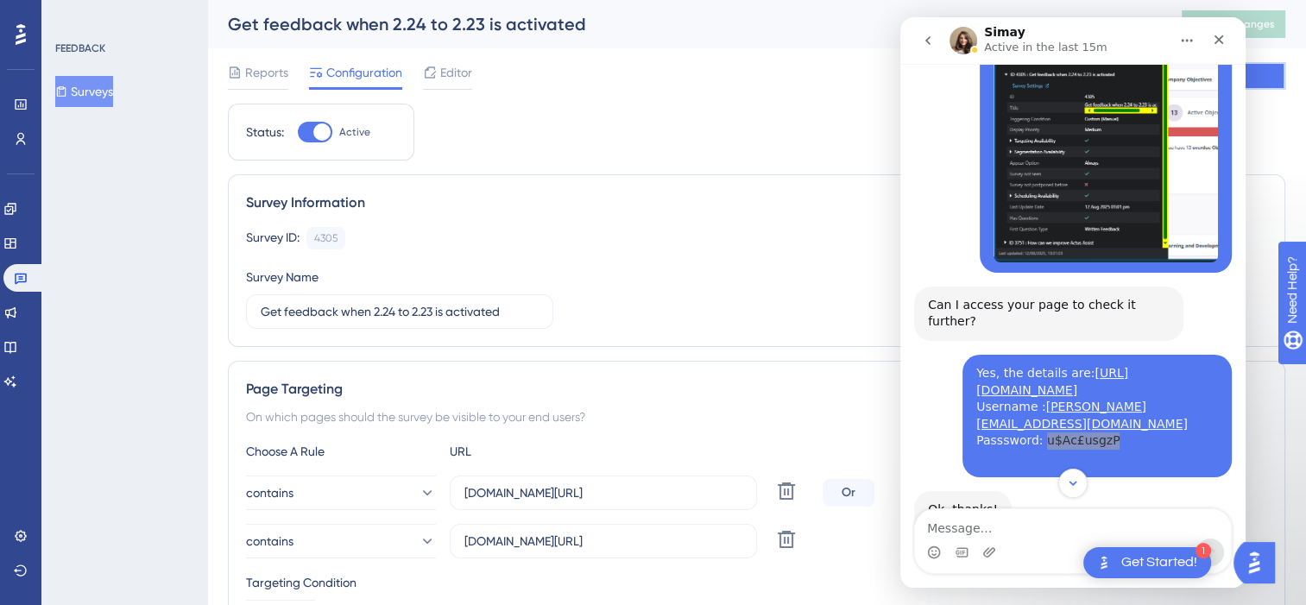
click at [1271, 76] on button "Save" at bounding box center [1233, 76] width 104 height 28
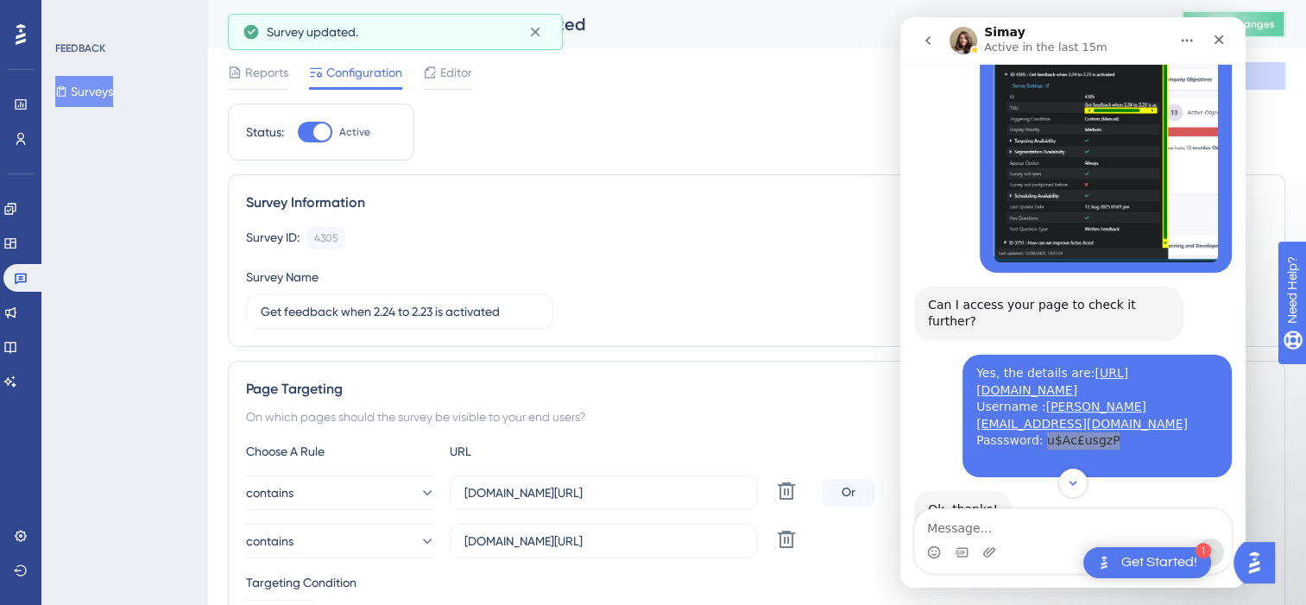
click at [1270, 30] on span "Publish Changes" at bounding box center [1233, 24] width 83 height 14
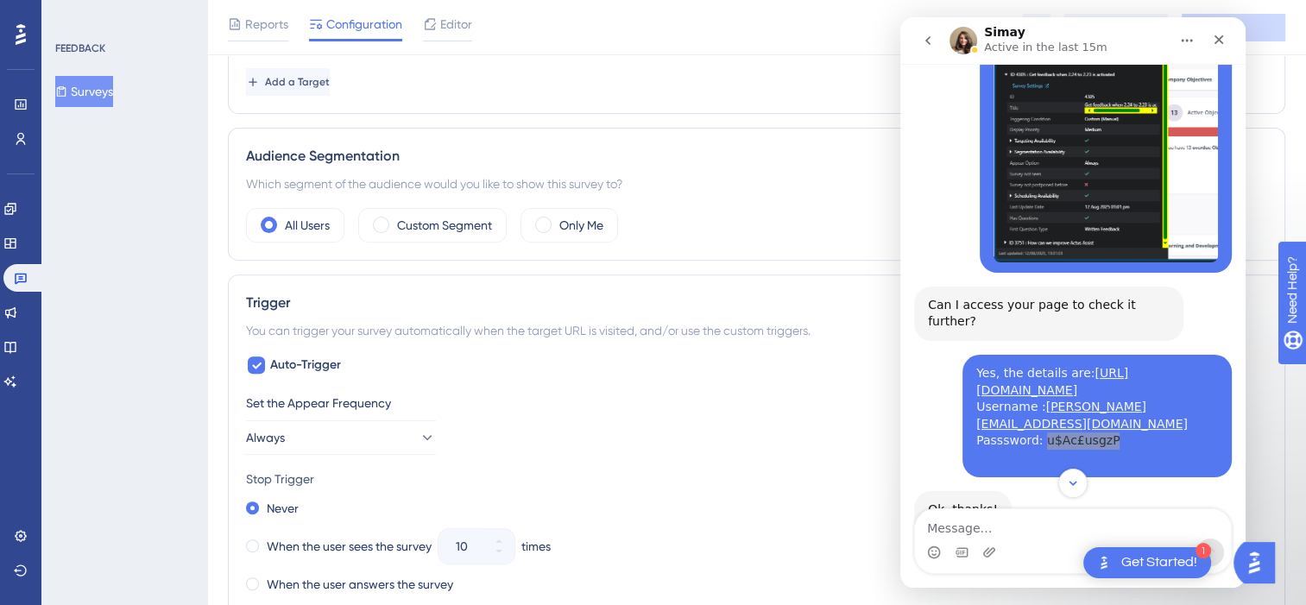
scroll to position [604, 0]
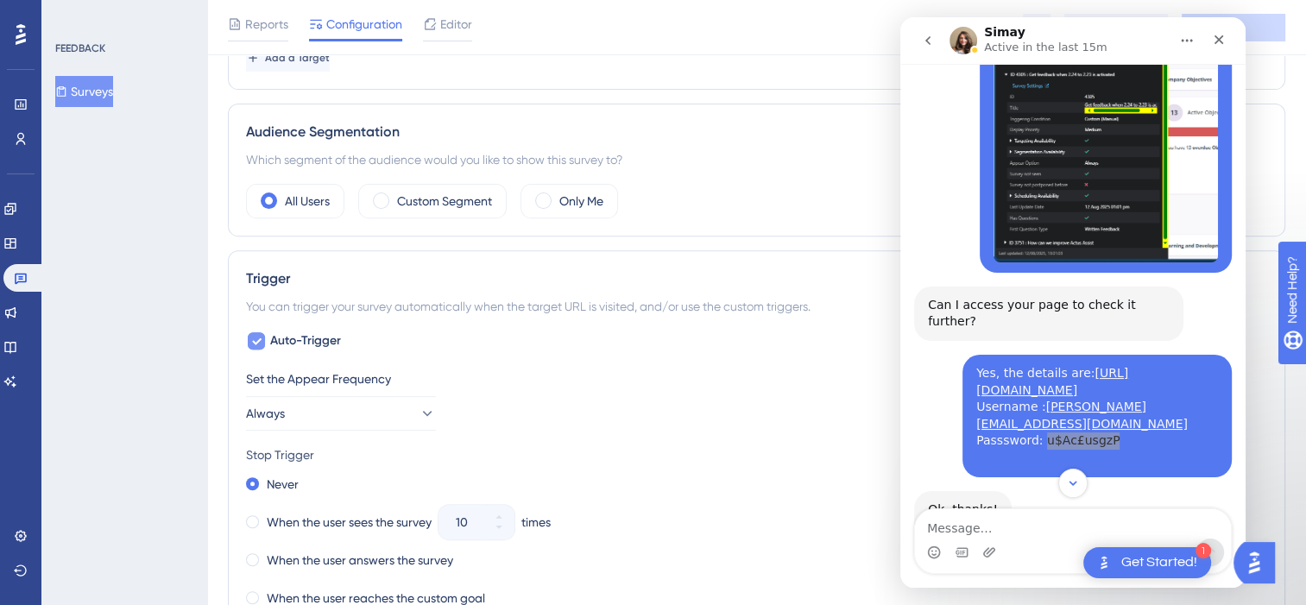
click at [259, 344] on icon at bounding box center [256, 341] width 10 height 14
checkbox input "false"
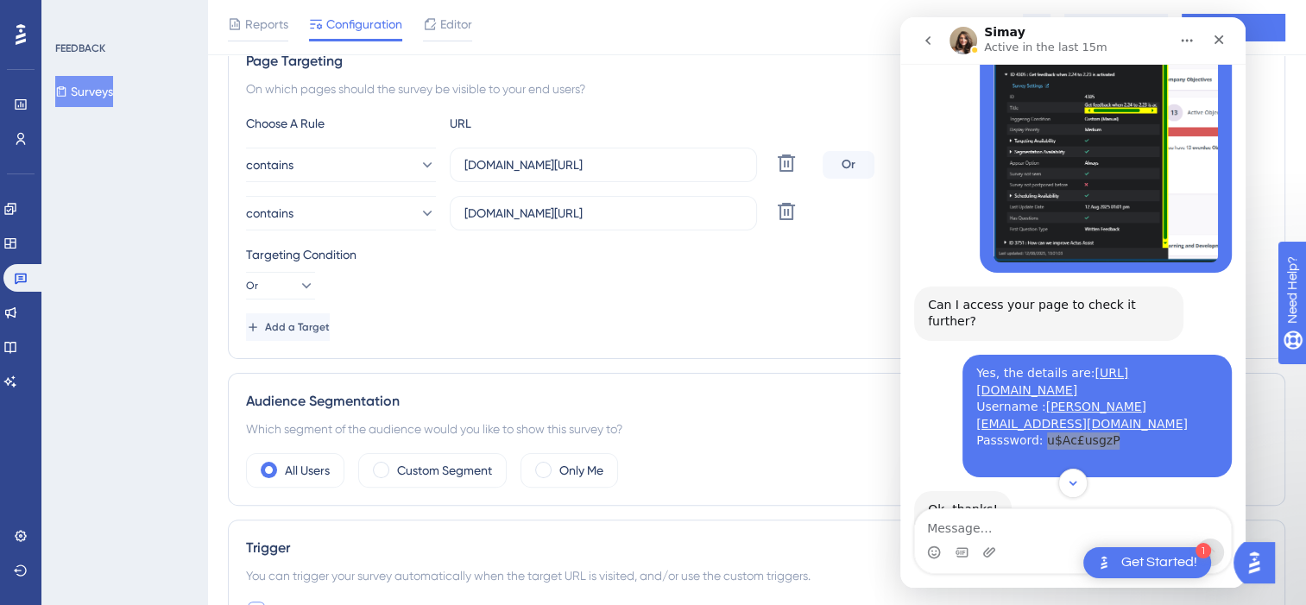
scroll to position [259, 0]
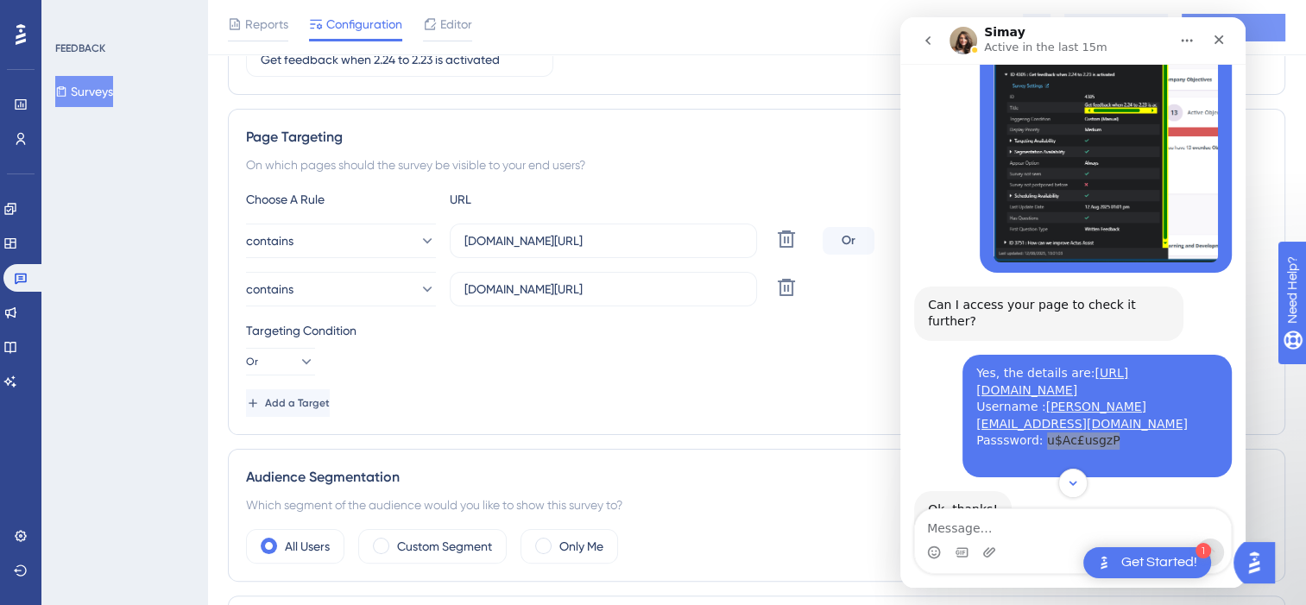
click at [1272, 24] on button "Save" at bounding box center [1233, 28] width 104 height 28
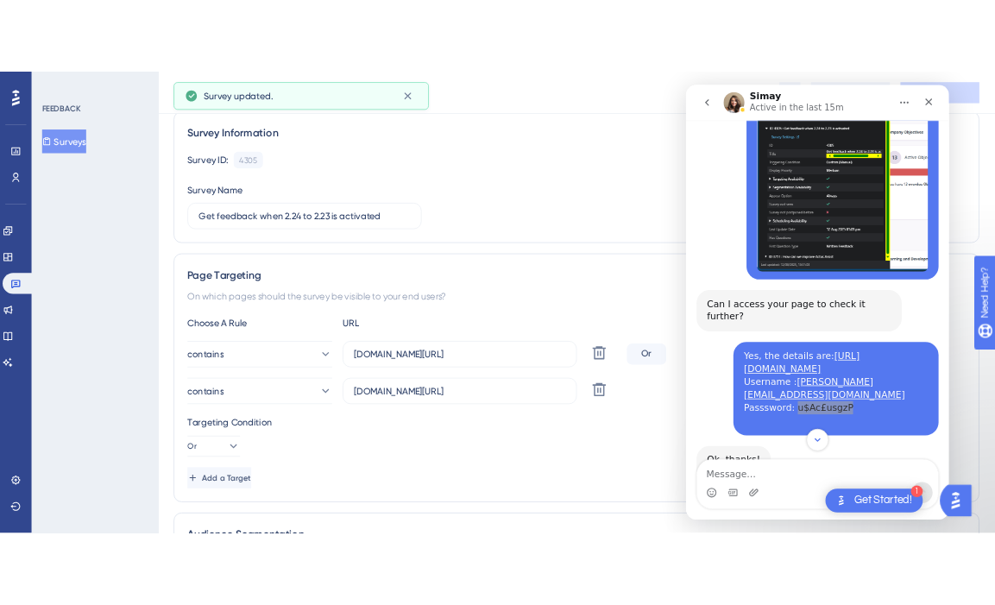
scroll to position [0, 0]
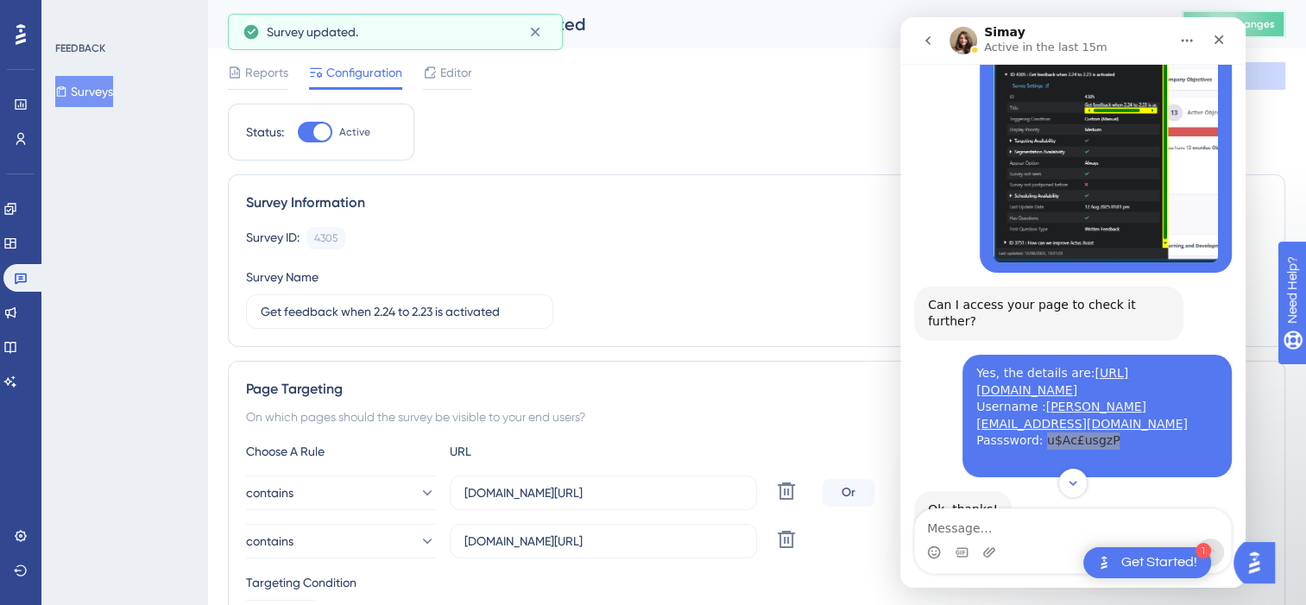
click at [1274, 35] on button "Publish Changes" at bounding box center [1233, 24] width 104 height 28
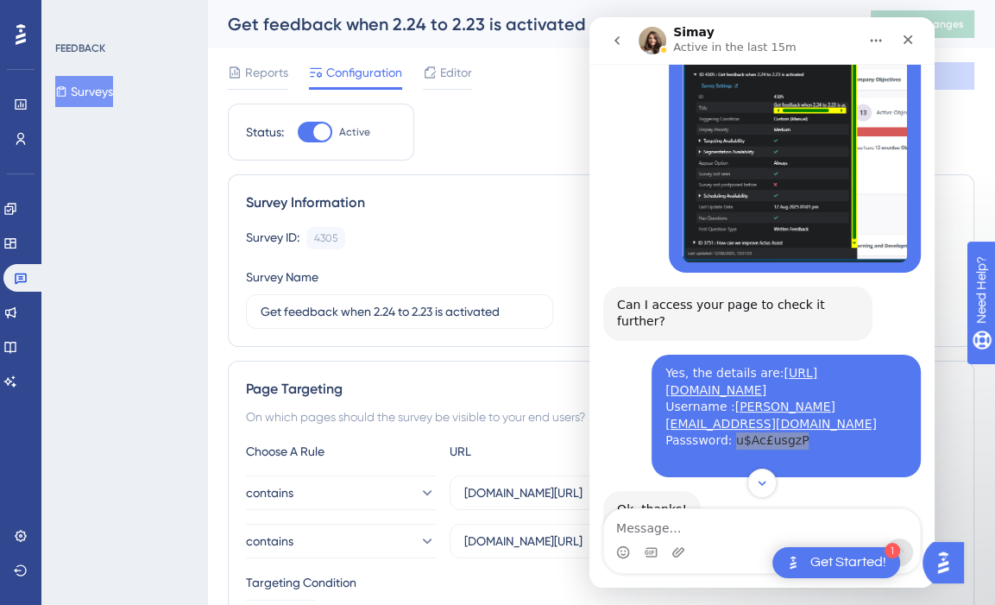
click at [115, 359] on div "FEEDBACK Surveys" at bounding box center [124, 302] width 166 height 605
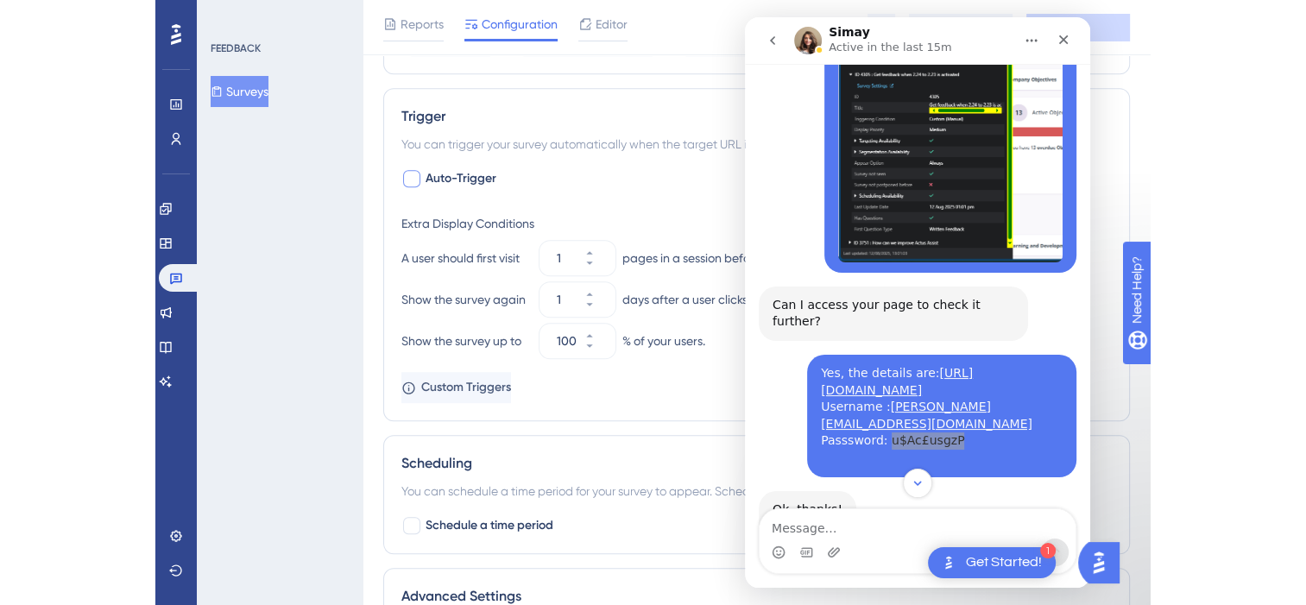
scroll to position [777, 0]
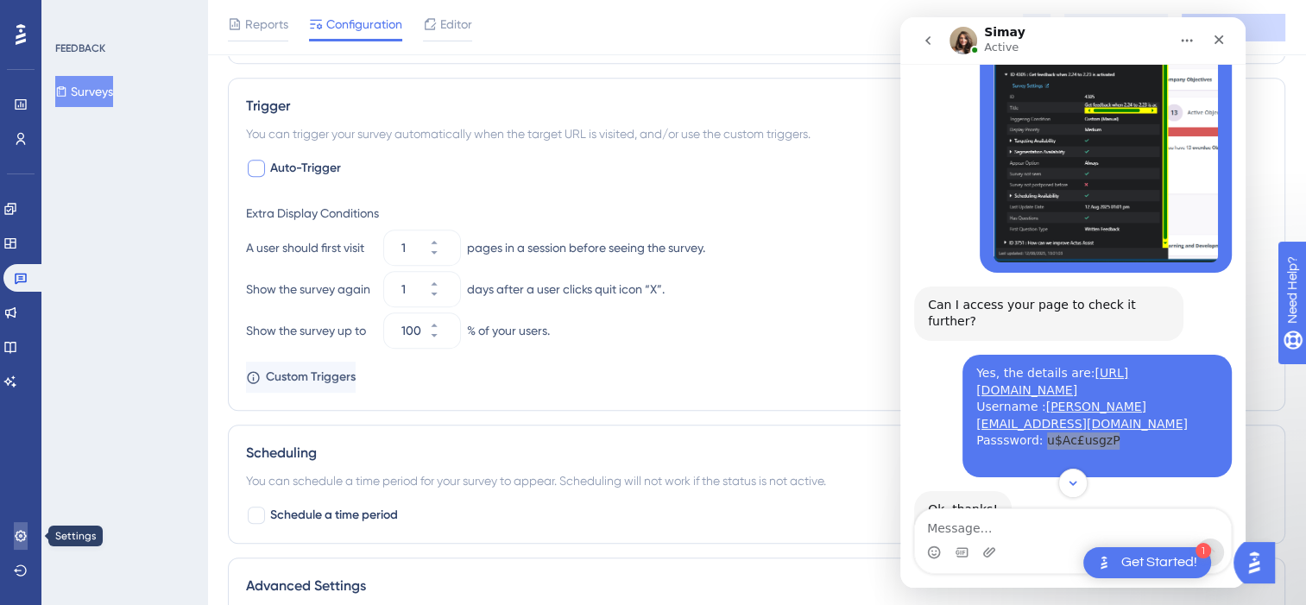
click at [21, 538] on icon at bounding box center [21, 536] width 14 height 14
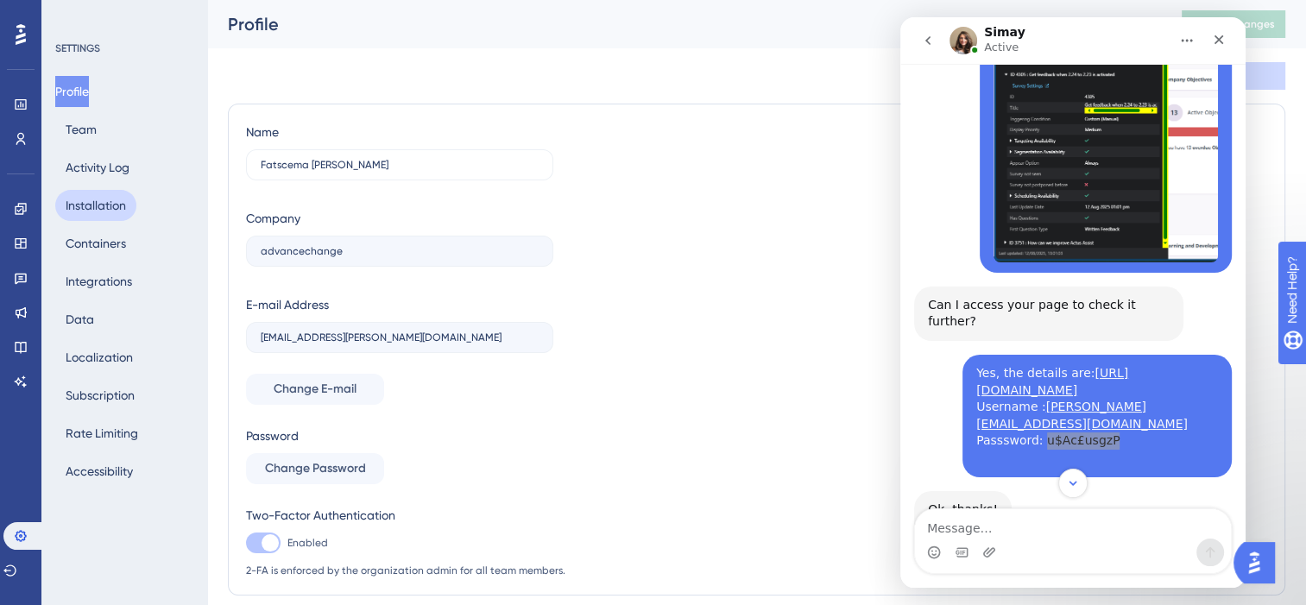
click at [83, 200] on button "Installation" at bounding box center [95, 205] width 81 height 31
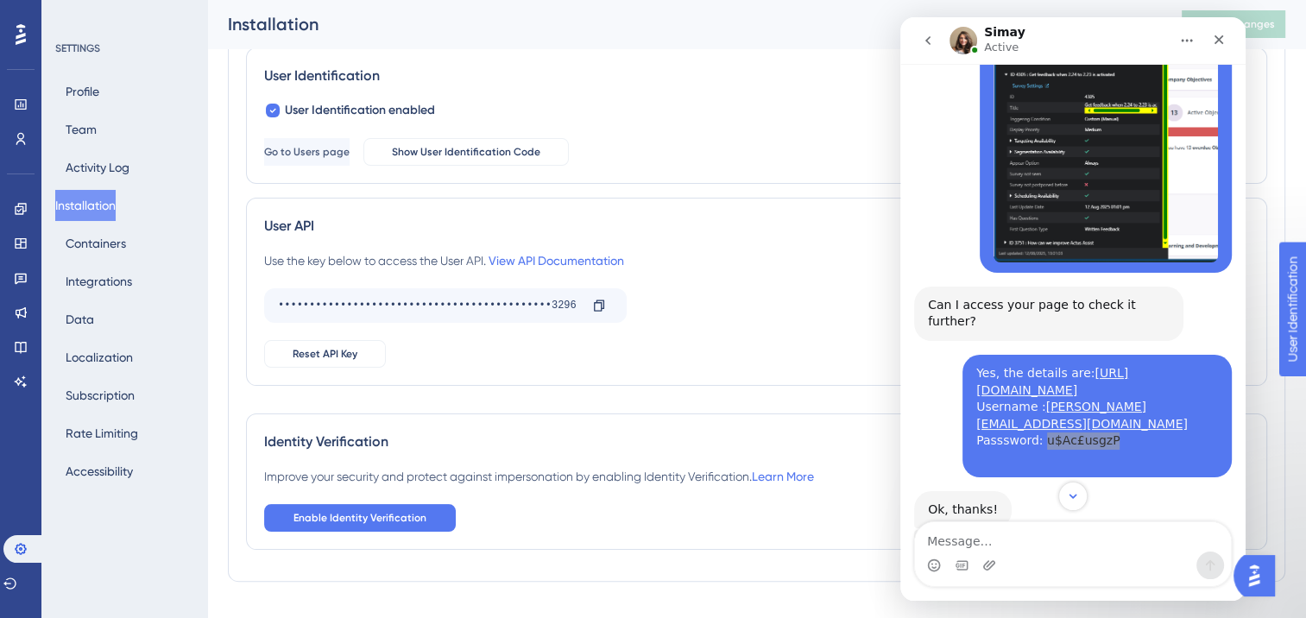
scroll to position [290, 0]
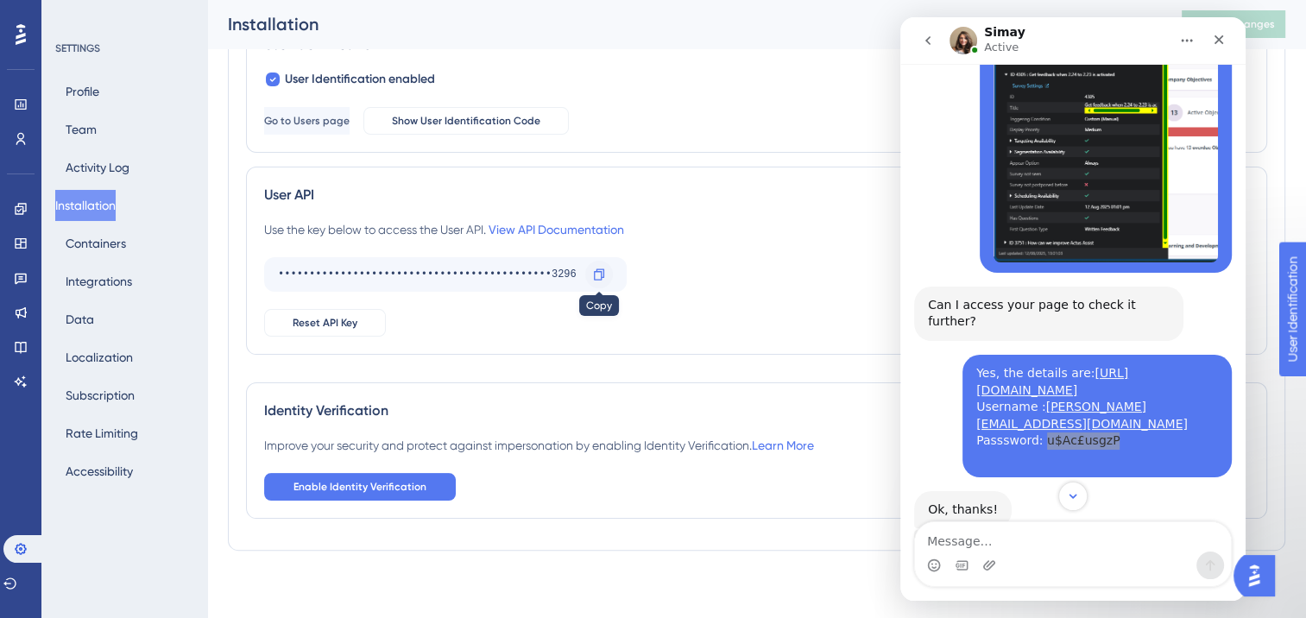
click at [604, 276] on icon at bounding box center [599, 275] width 14 height 14
click at [21, 214] on icon at bounding box center [20, 208] width 11 height 11
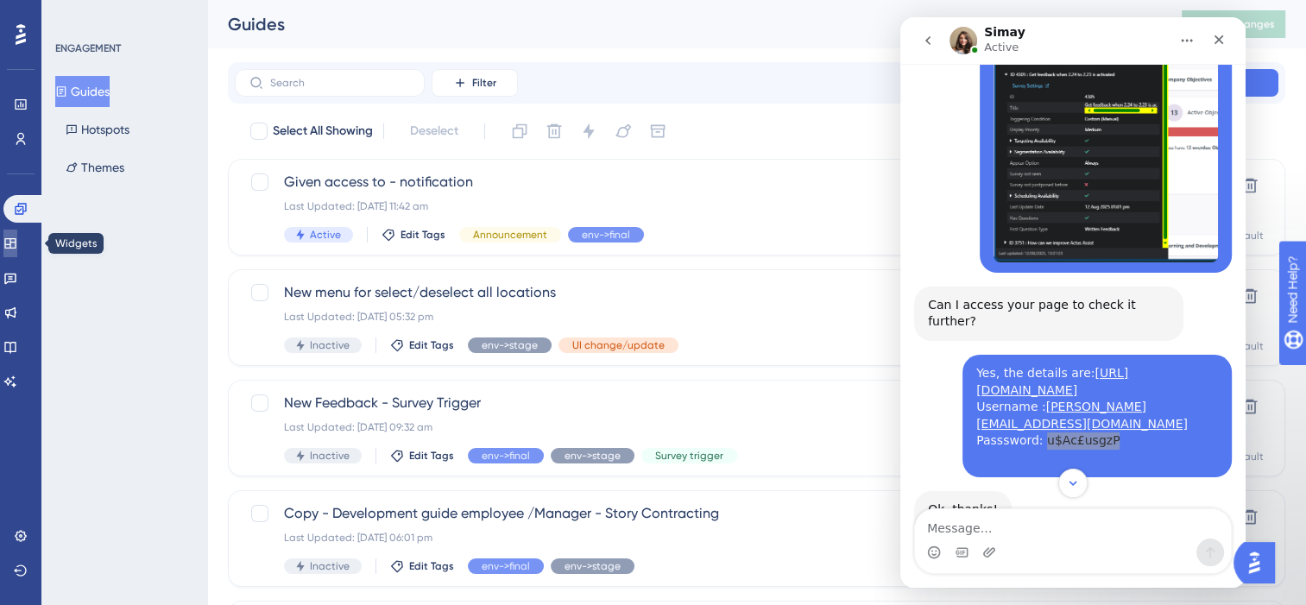
click at [16, 248] on icon at bounding box center [9, 243] width 11 height 10
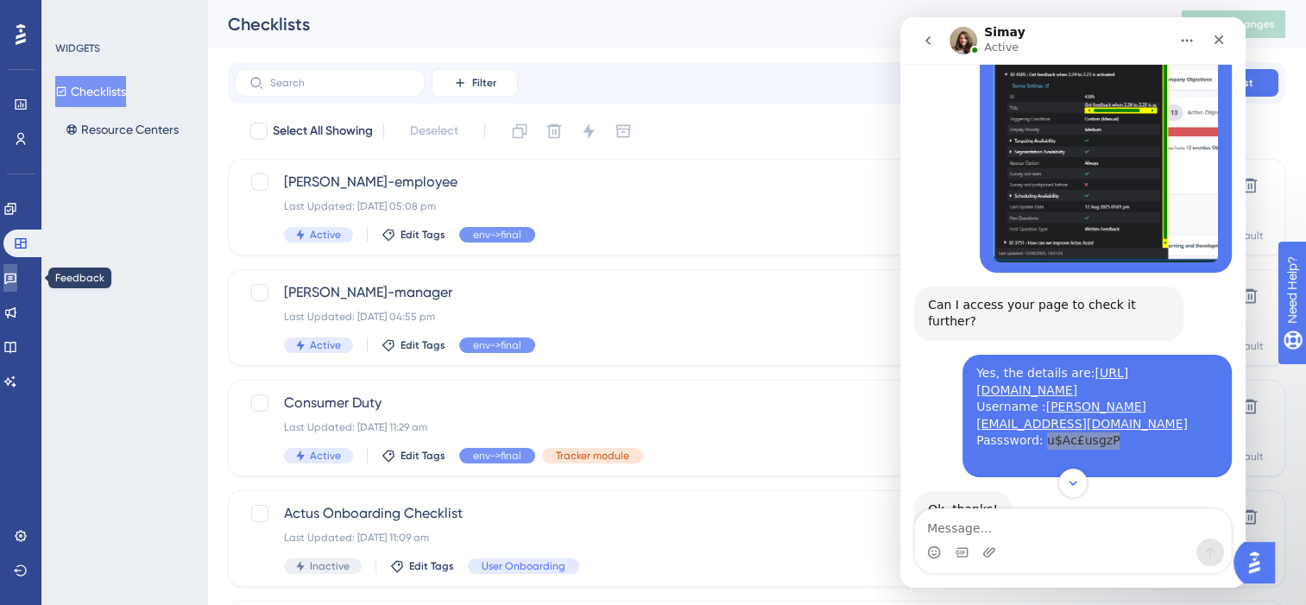
click at [16, 282] on icon at bounding box center [10, 279] width 12 height 11
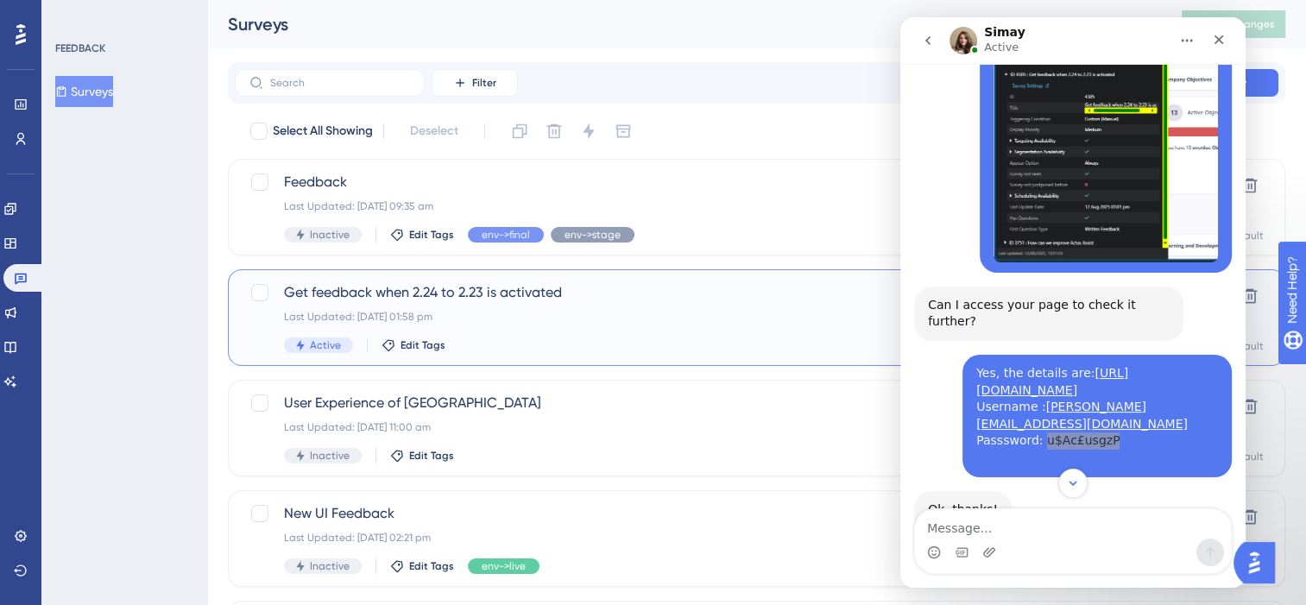
click at [556, 304] on div "Get feedback when 2.24 to 2.23 is activated Last Updated: [DATE] 01:58 pm Activ…" at bounding box center [687, 317] width 807 height 71
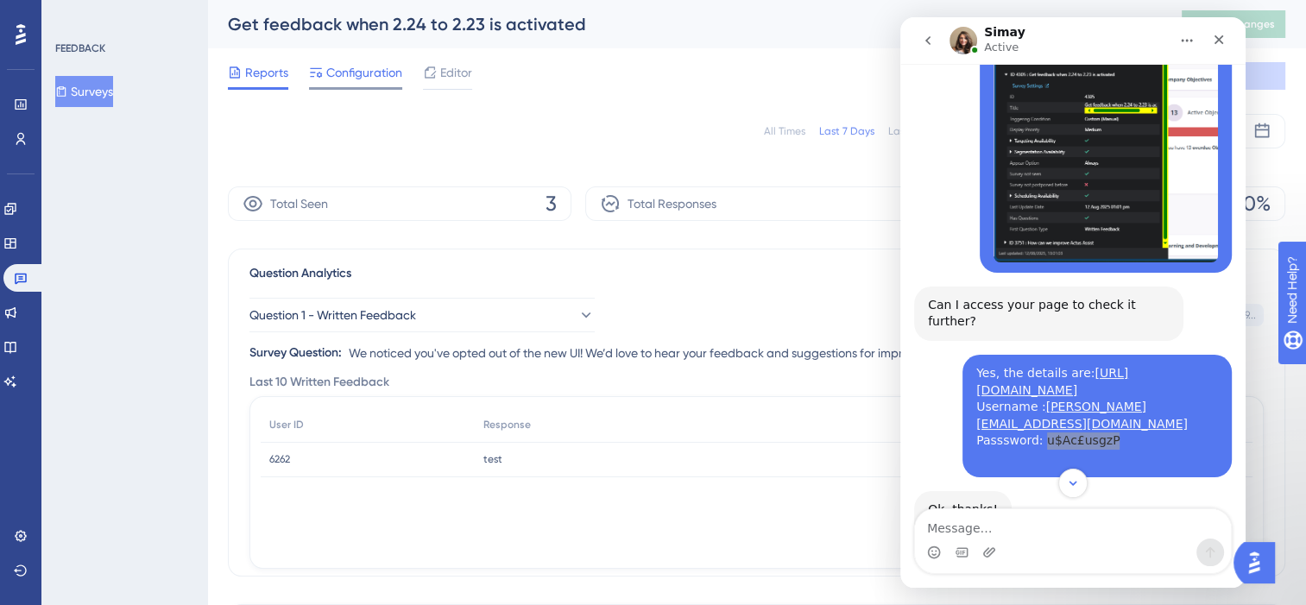
click at [350, 73] on span "Configuration" at bounding box center [364, 72] width 76 height 21
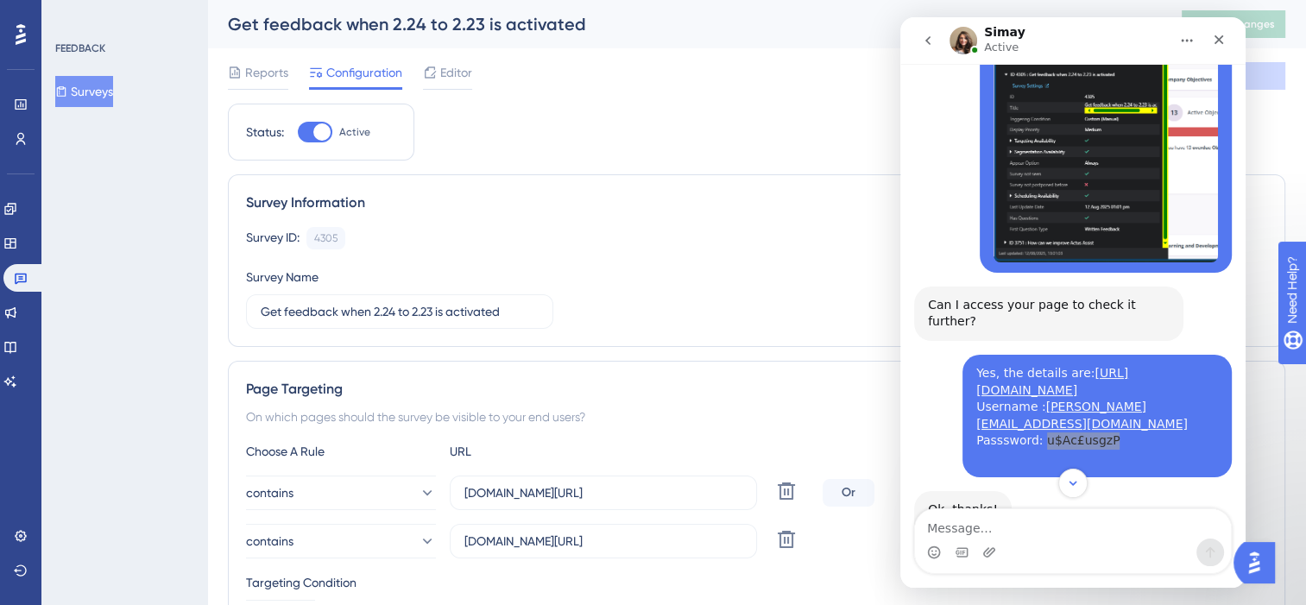
click at [126, 228] on div "FEEDBACK Surveys" at bounding box center [124, 302] width 166 height 605
click at [16, 134] on icon at bounding box center [21, 139] width 14 height 14
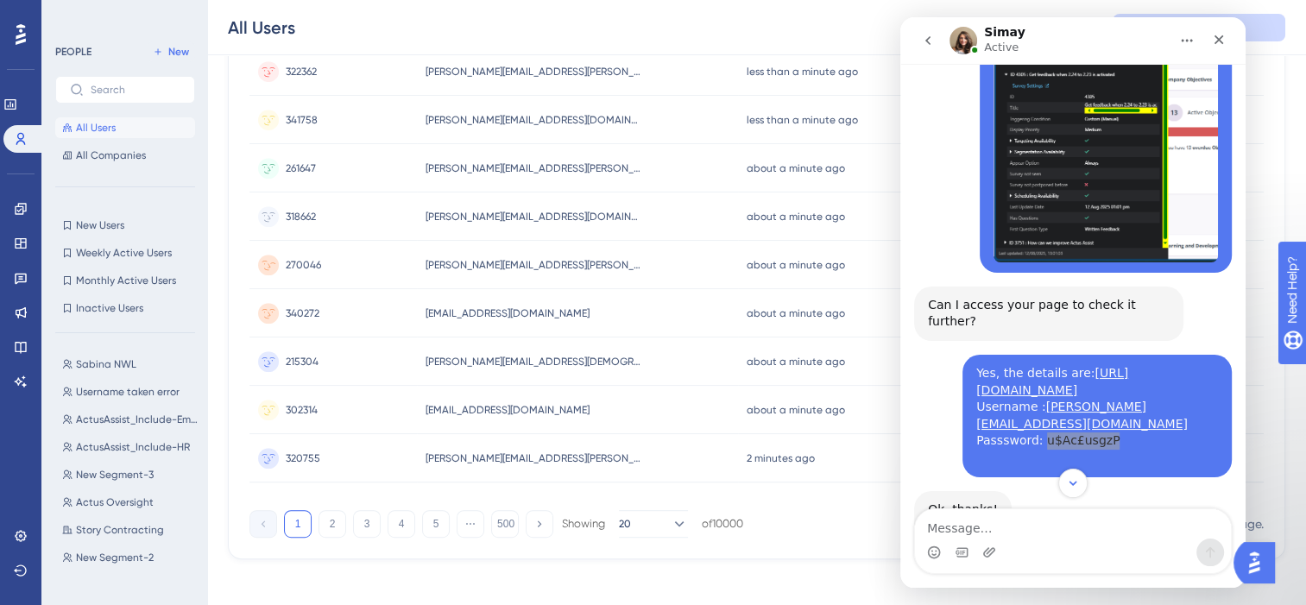
scroll to position [777, 0]
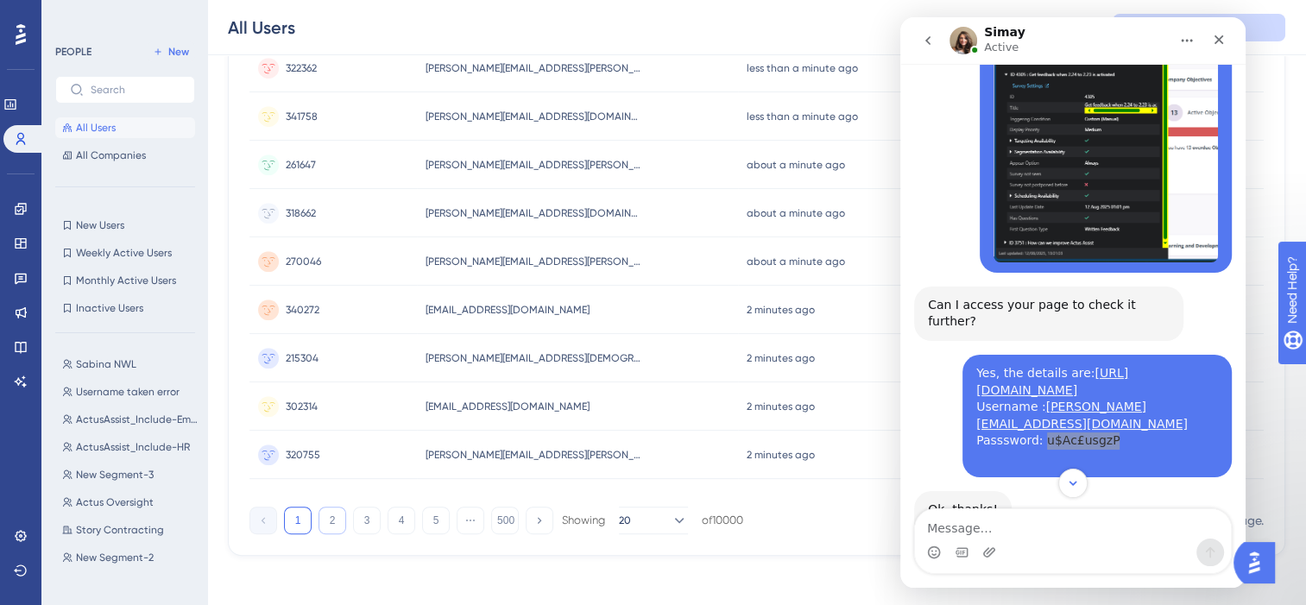
click at [324, 519] on button "2" at bounding box center [332, 521] width 28 height 28
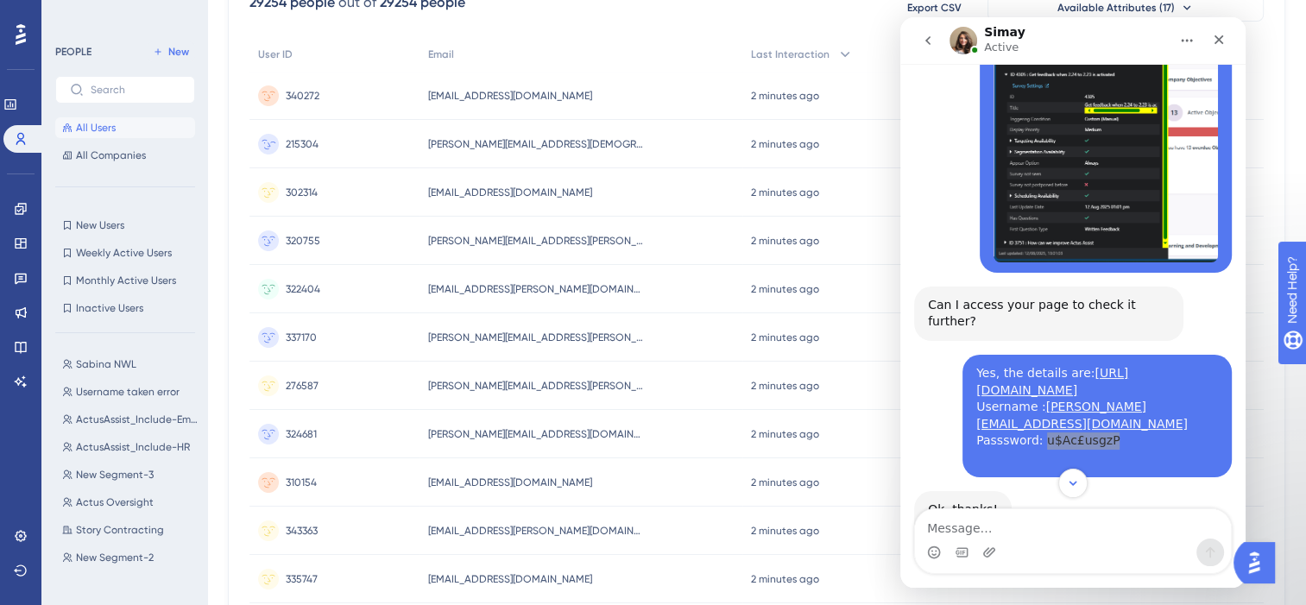
scroll to position [0, 0]
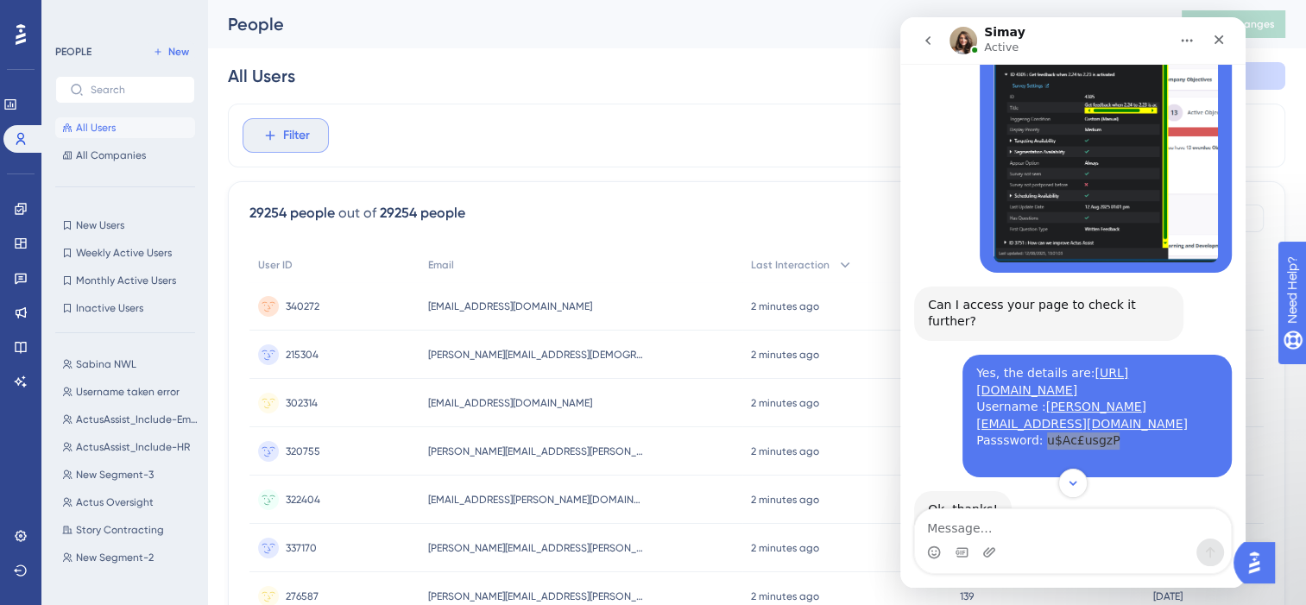
click at [280, 130] on button "Filter" at bounding box center [285, 135] width 86 height 35
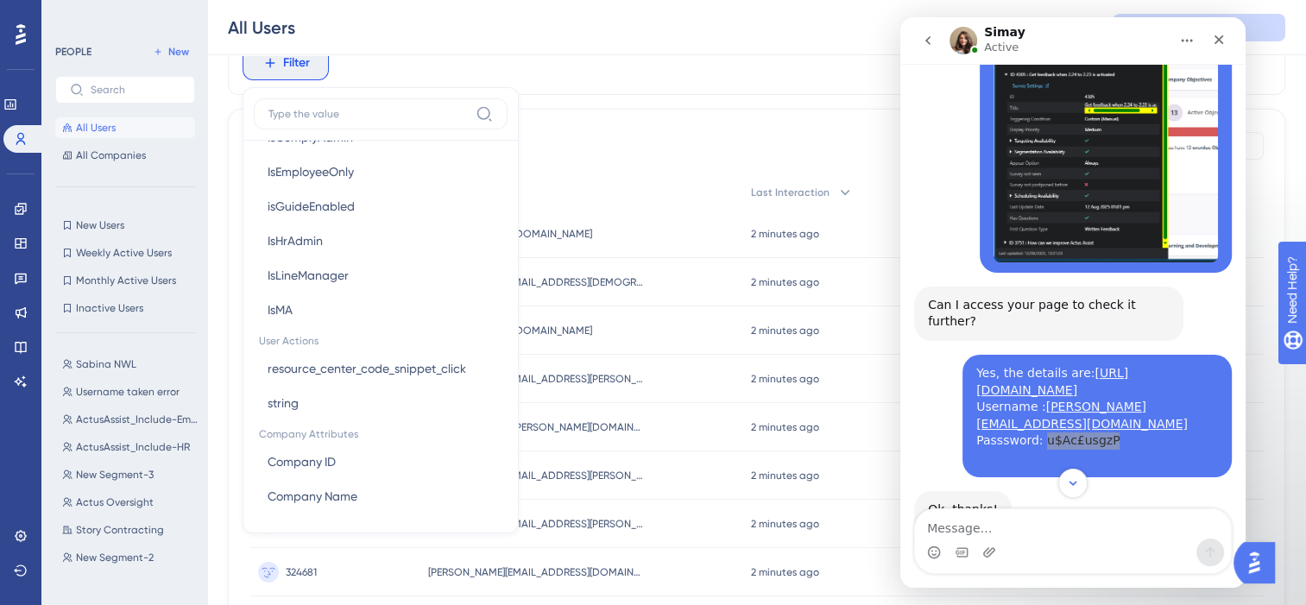
scroll to position [1105, 0]
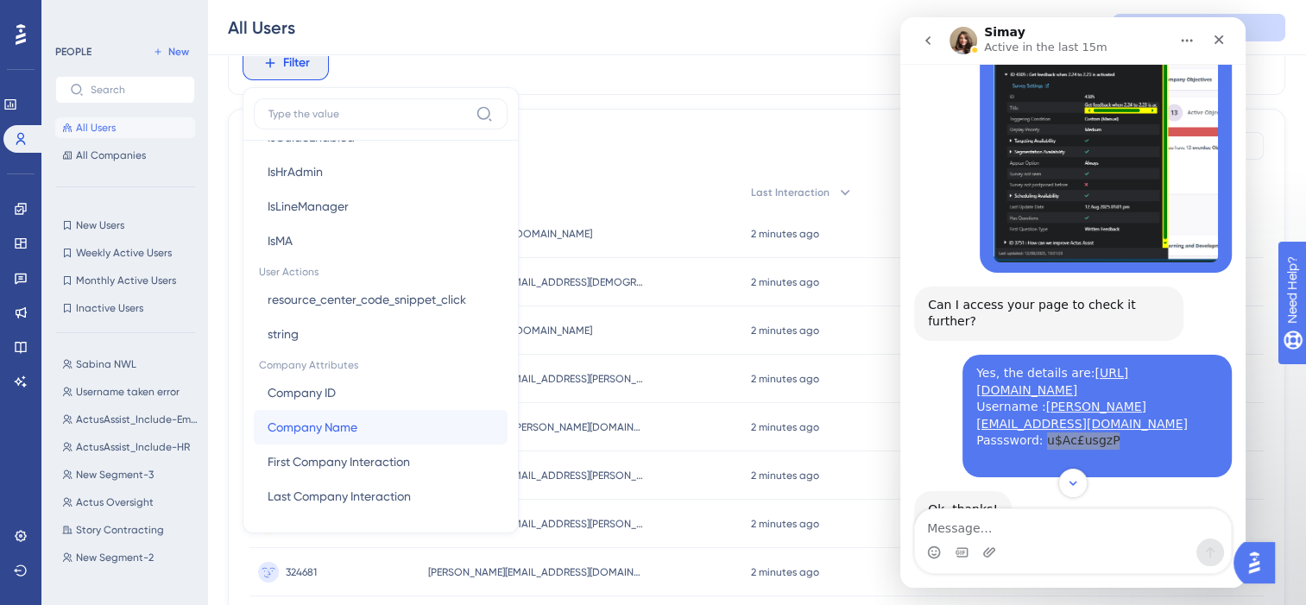
click at [370, 418] on button "Company Name Company Name" at bounding box center [381, 427] width 254 height 35
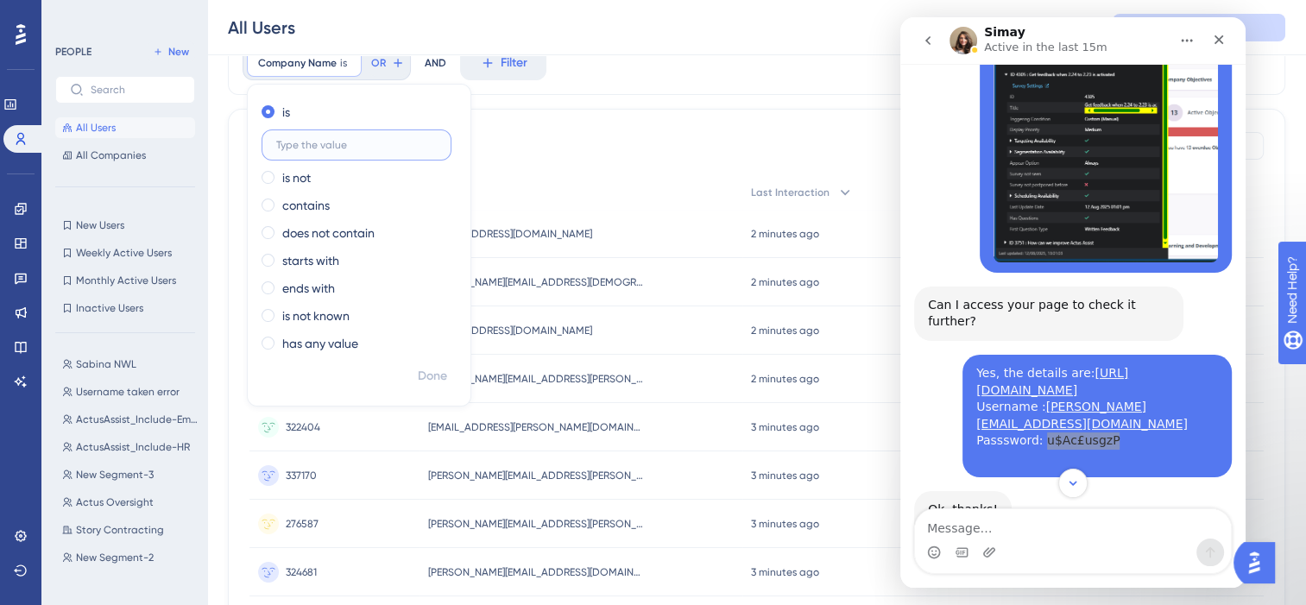
scroll to position [0, 0]
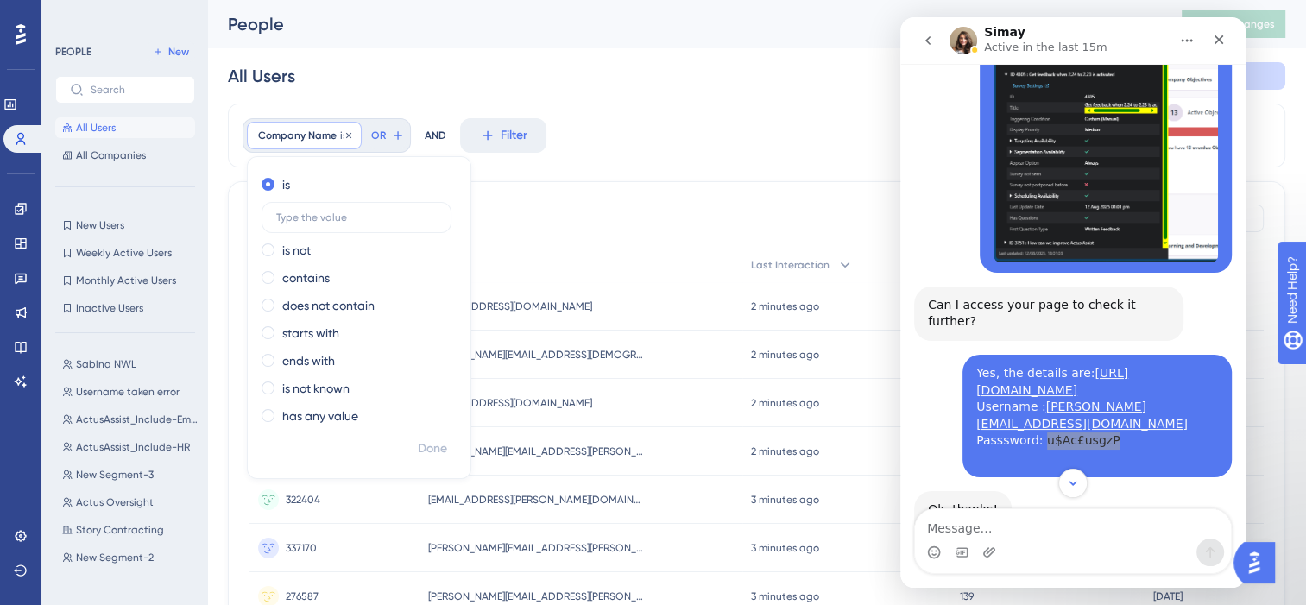
click at [293, 140] on span "Company Name" at bounding box center [297, 136] width 79 height 14
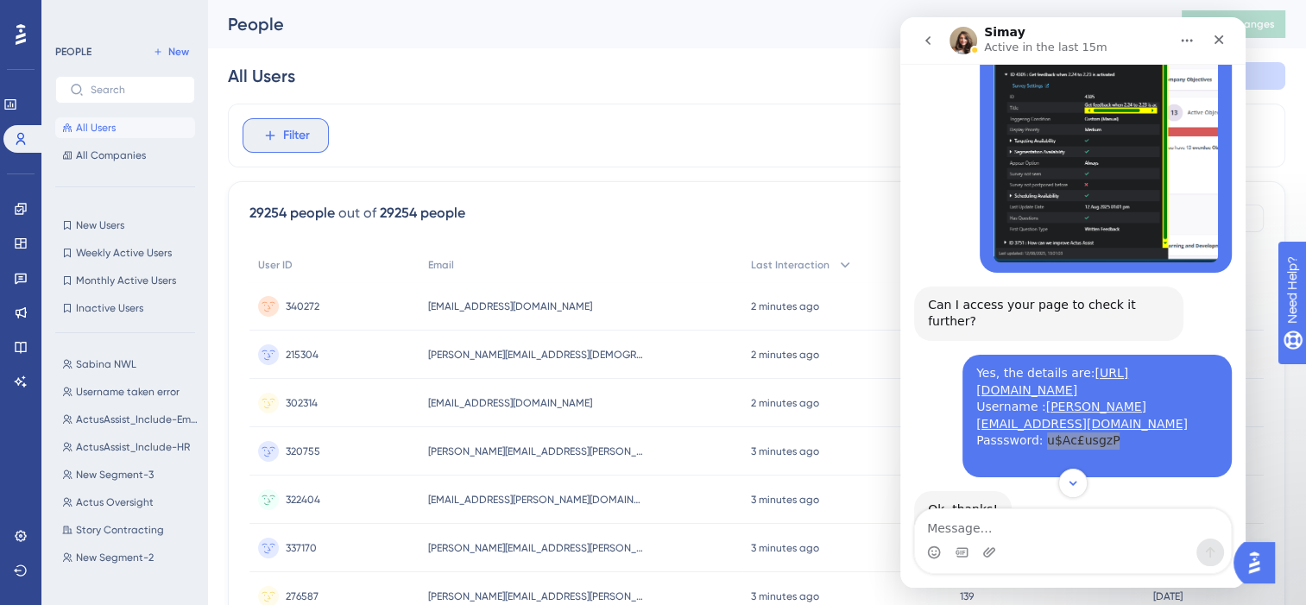
click at [293, 140] on span "Filter" at bounding box center [296, 135] width 27 height 21
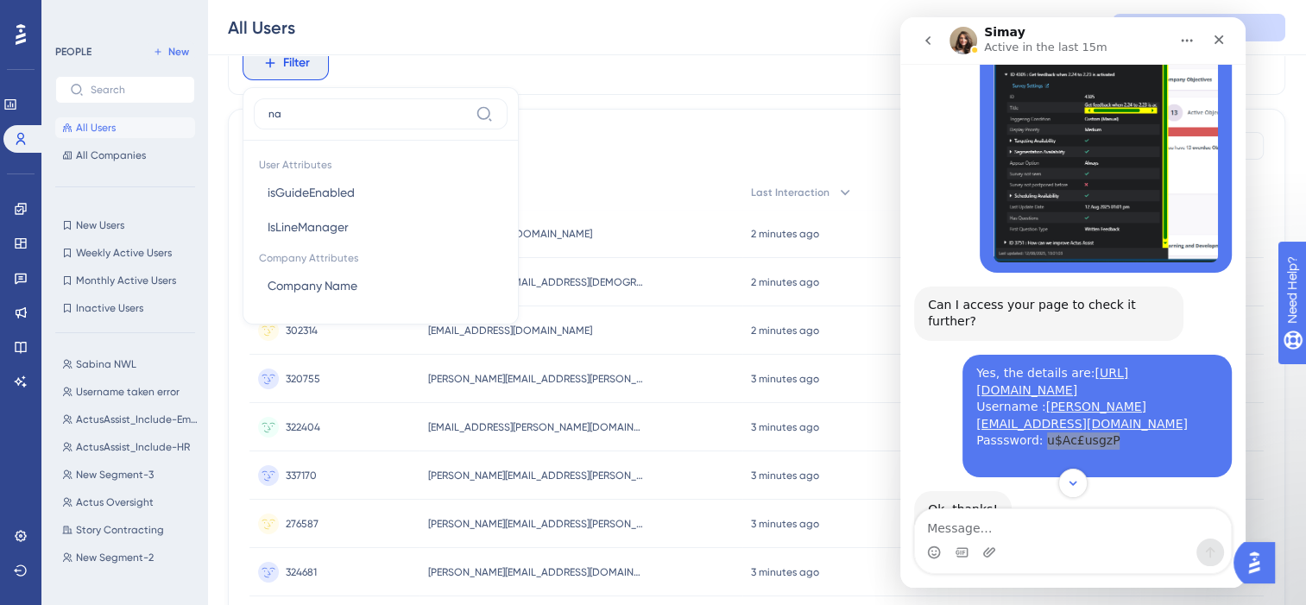
type input "n"
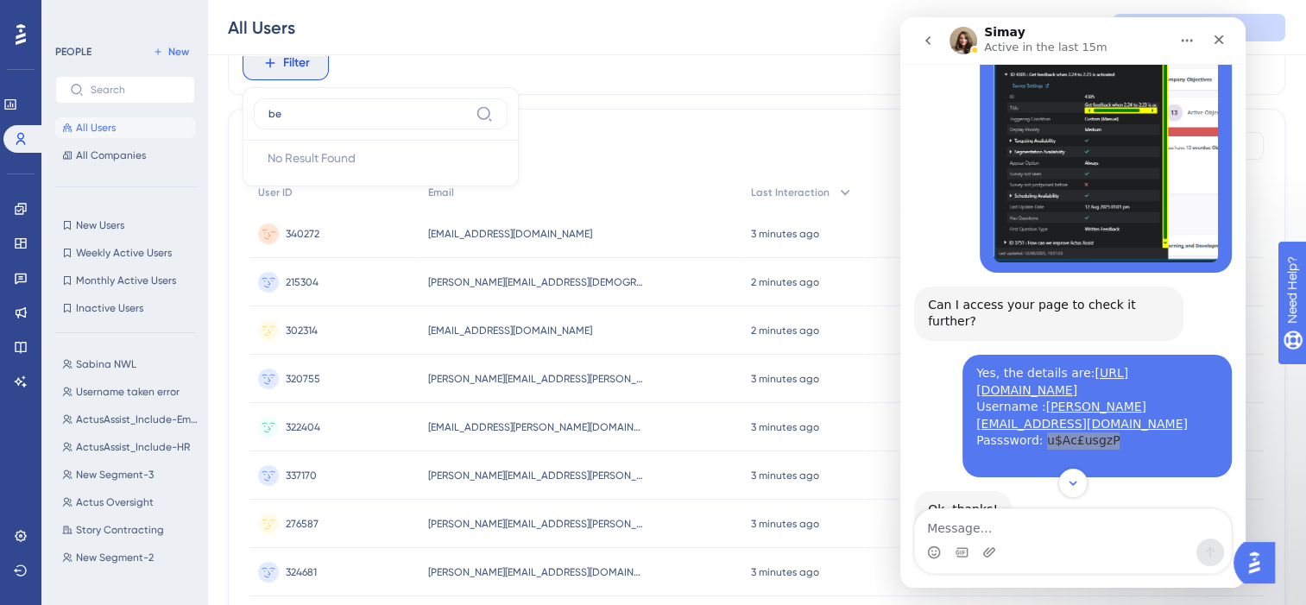
type input "b"
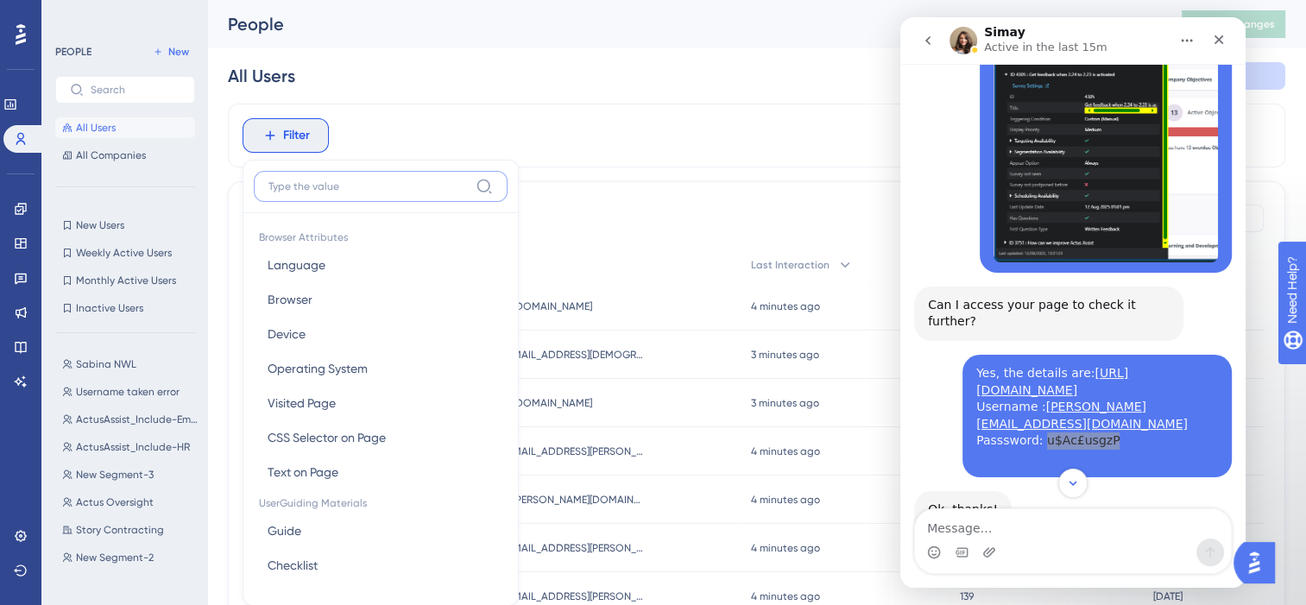
click at [307, 191] on input at bounding box center [368, 187] width 200 height 14
click at [324, 187] on input at bounding box center [368, 187] width 200 height 14
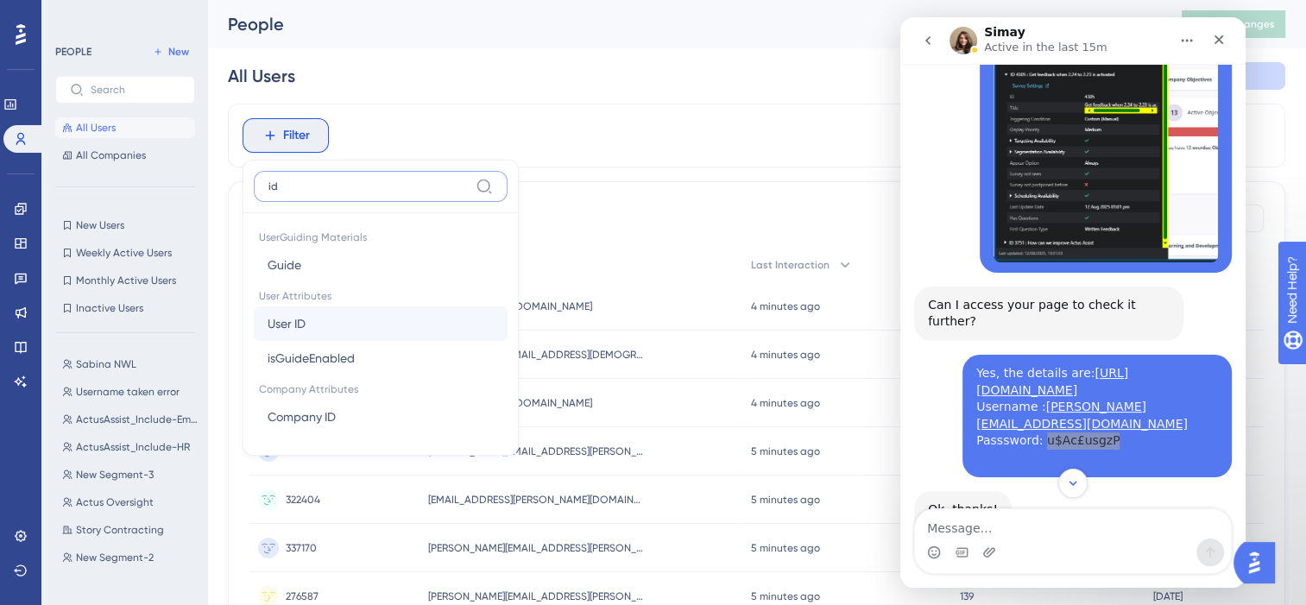
type input "id"
click at [318, 324] on button "User ID User ID" at bounding box center [381, 323] width 254 height 35
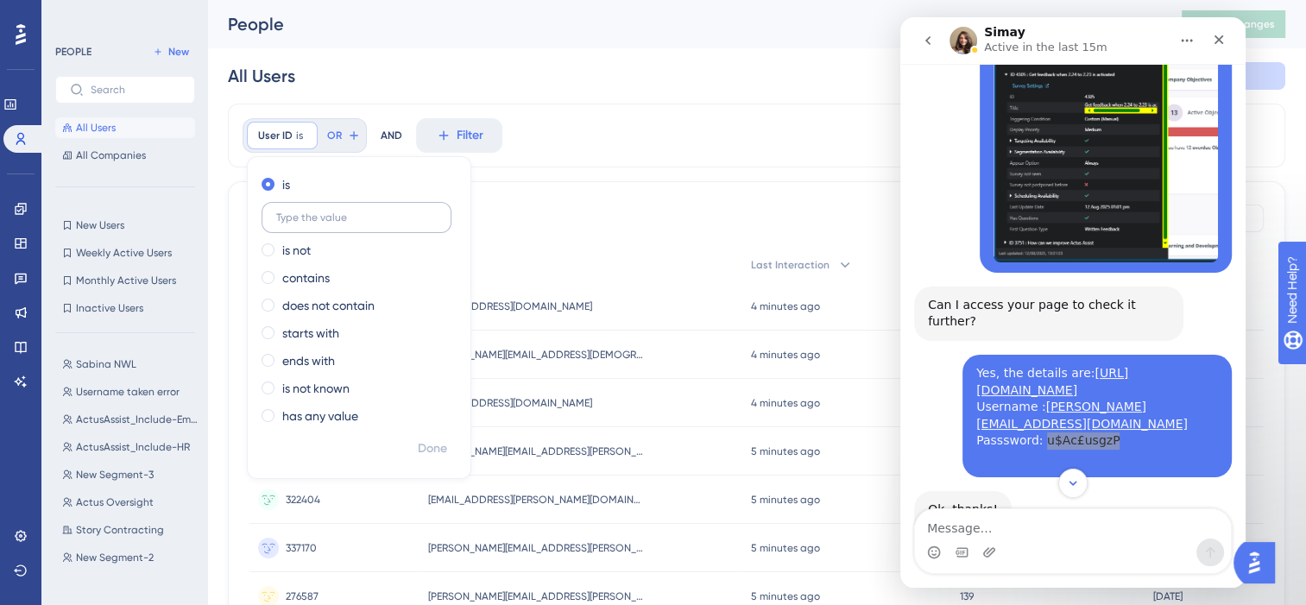
click at [294, 222] on input "text" at bounding box center [356, 217] width 161 height 12
type input "220278"
click at [424, 449] on span "Done" at bounding box center [432, 448] width 29 height 21
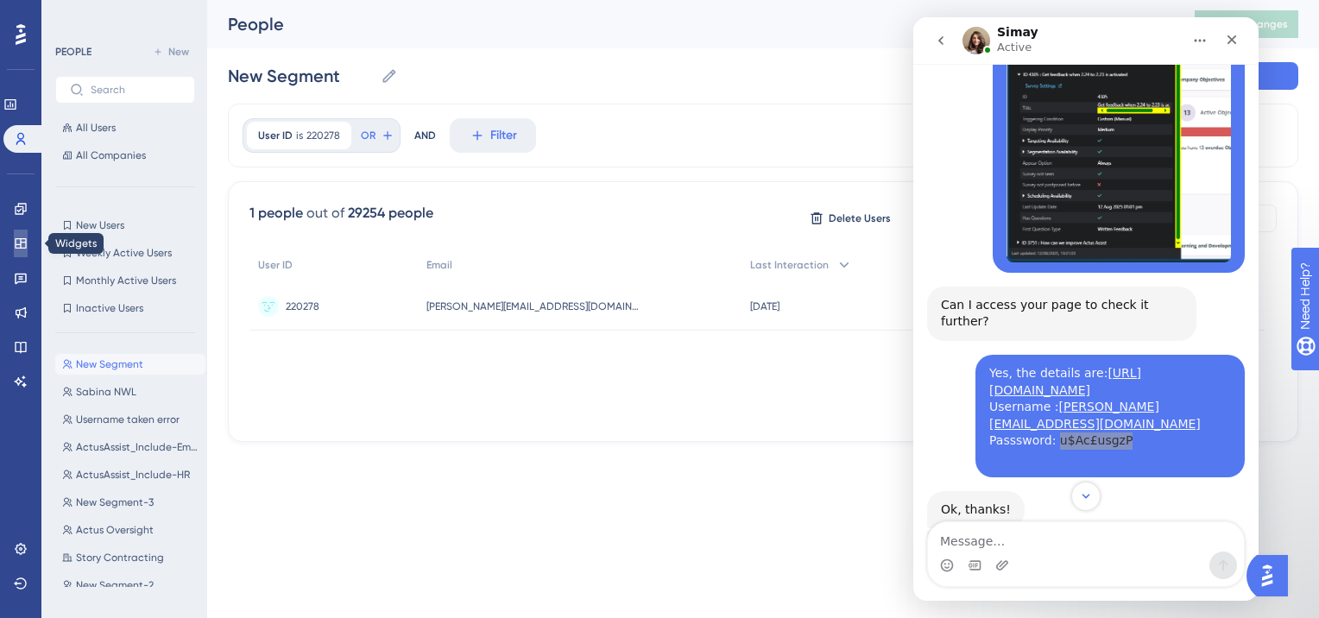
click at [16, 244] on icon at bounding box center [20, 243] width 11 height 10
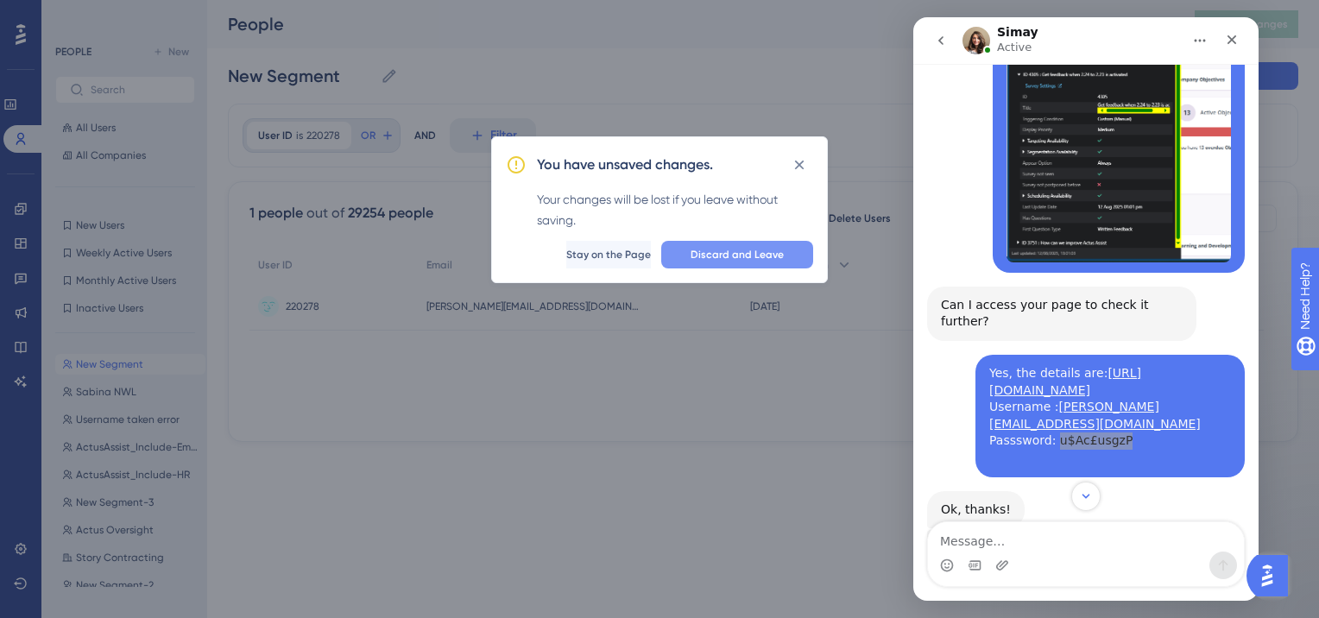
click at [712, 249] on span "Discard and Leave" at bounding box center [736, 255] width 93 height 14
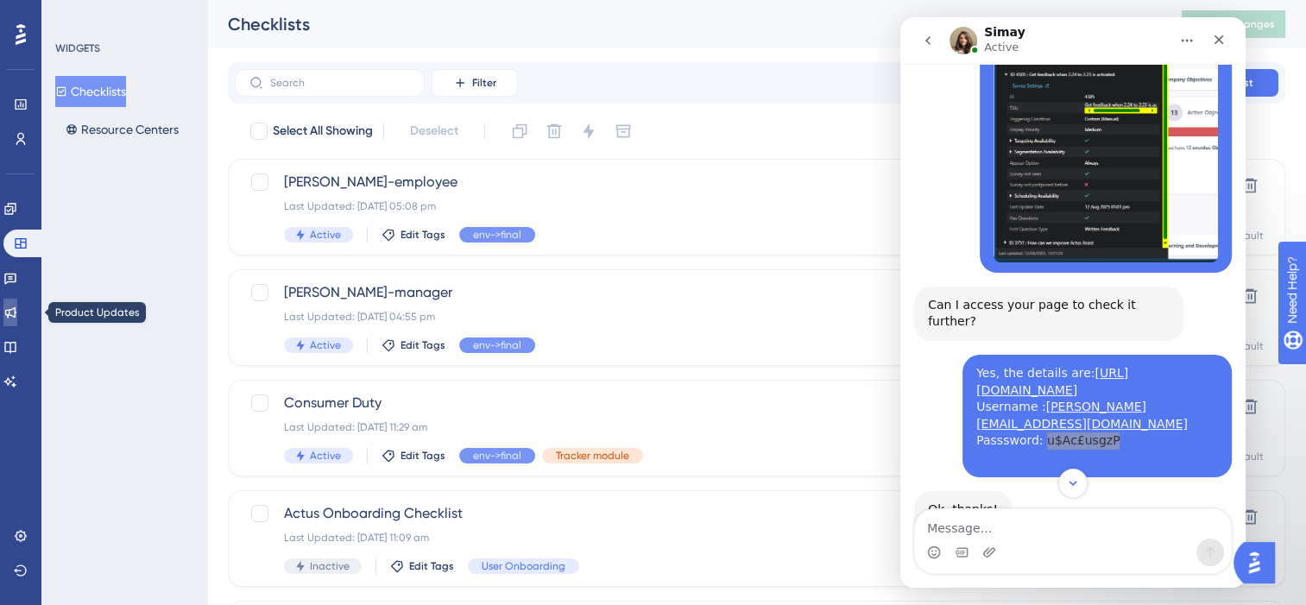
click at [16, 310] on icon at bounding box center [10, 312] width 11 height 11
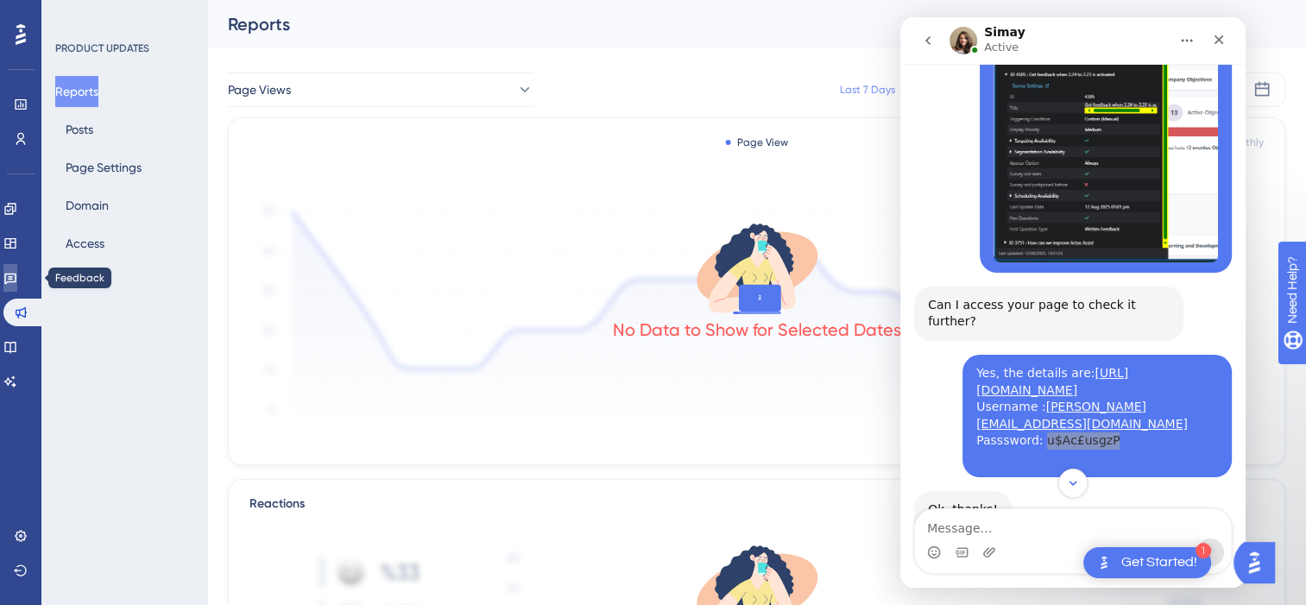
click at [17, 283] on icon at bounding box center [10, 278] width 14 height 14
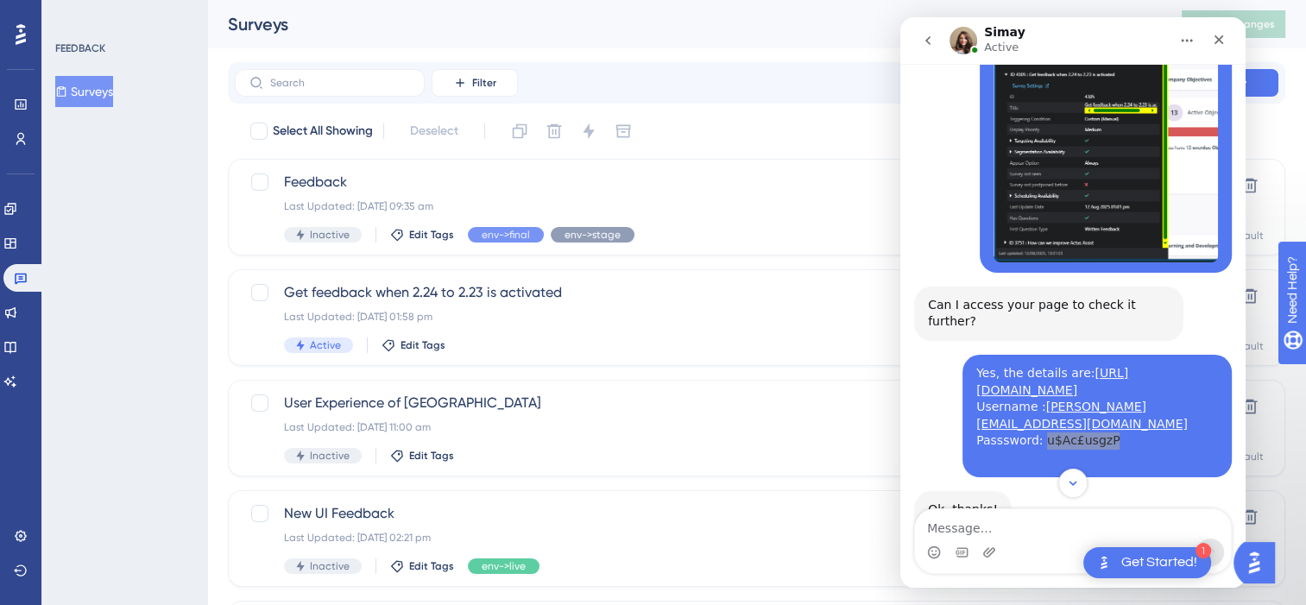
click at [90, 90] on button "Surveys" at bounding box center [84, 91] width 58 height 31
click at [425, 300] on span "Get feedback when 2.24 to 2.23 is activated" at bounding box center [687, 292] width 807 height 21
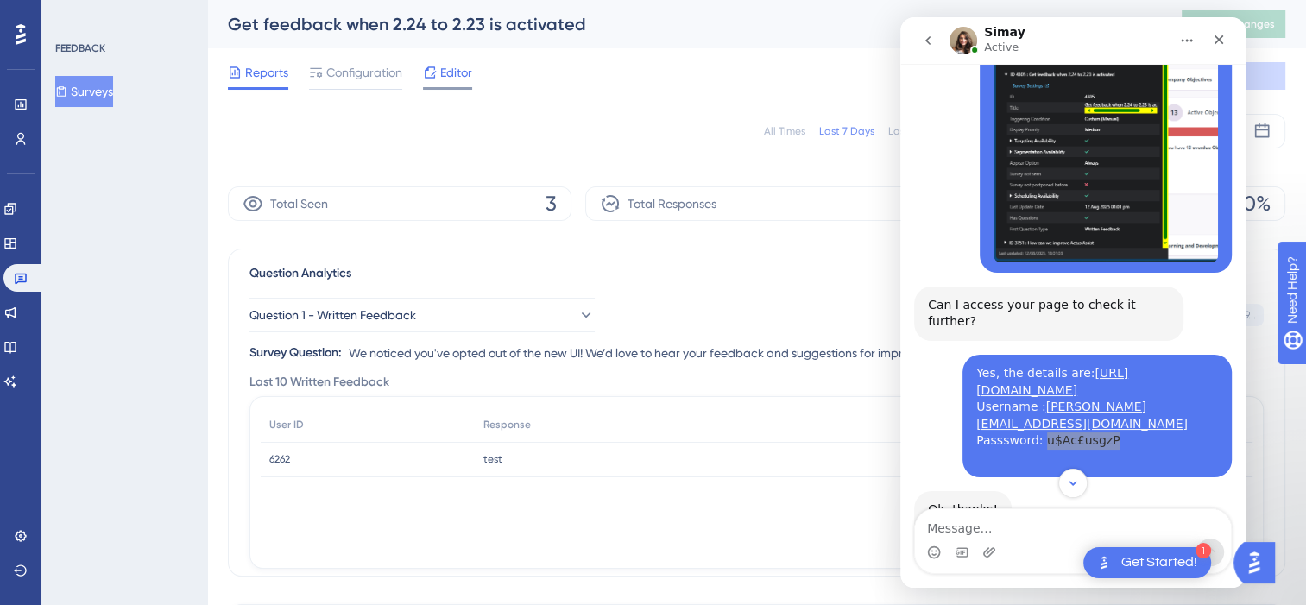
click at [427, 79] on div at bounding box center [430, 72] width 14 height 21
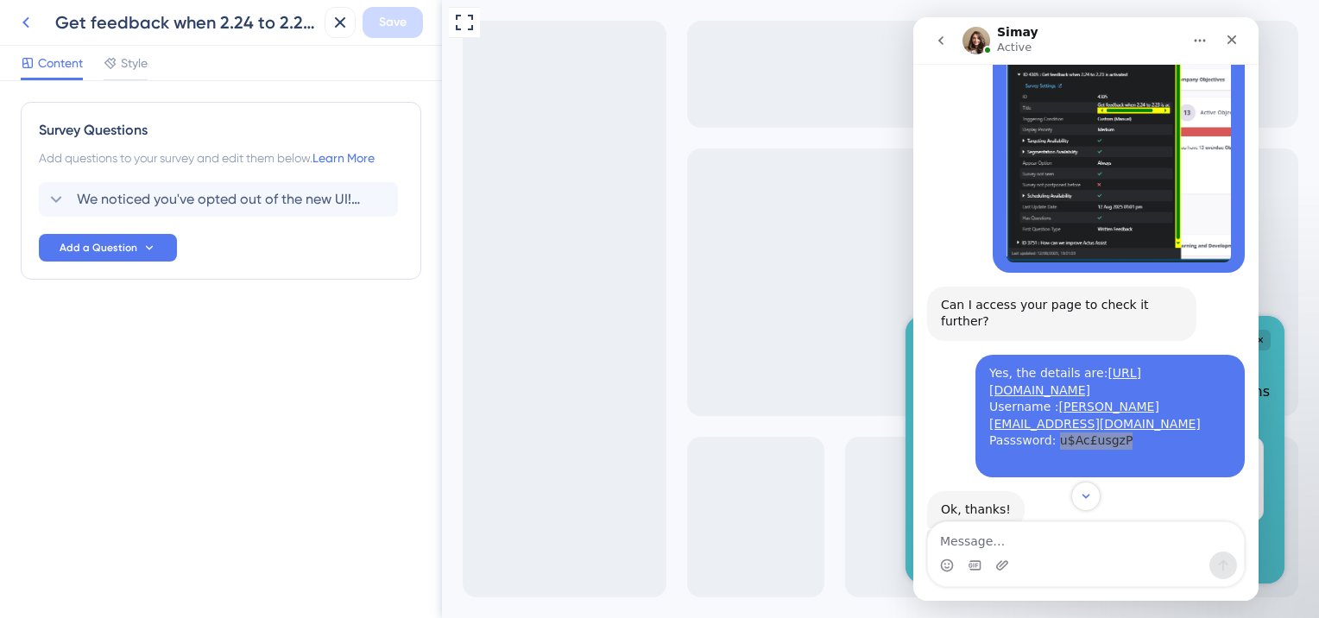
click at [28, 24] on icon at bounding box center [26, 22] width 21 height 21
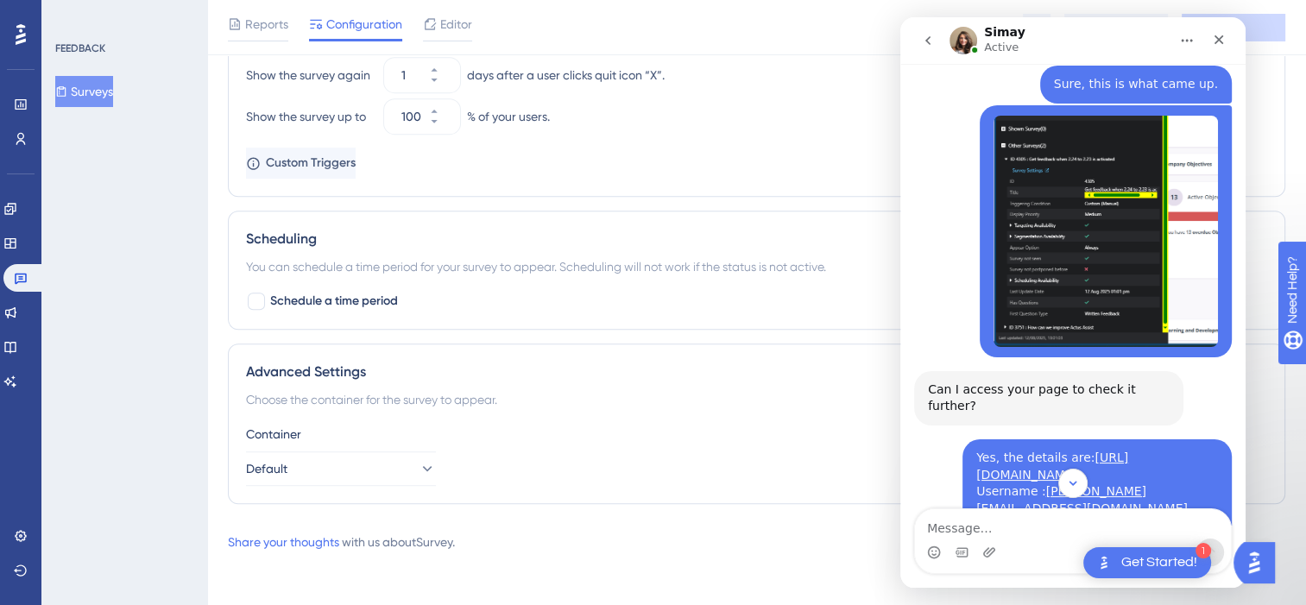
scroll to position [1020, 0]
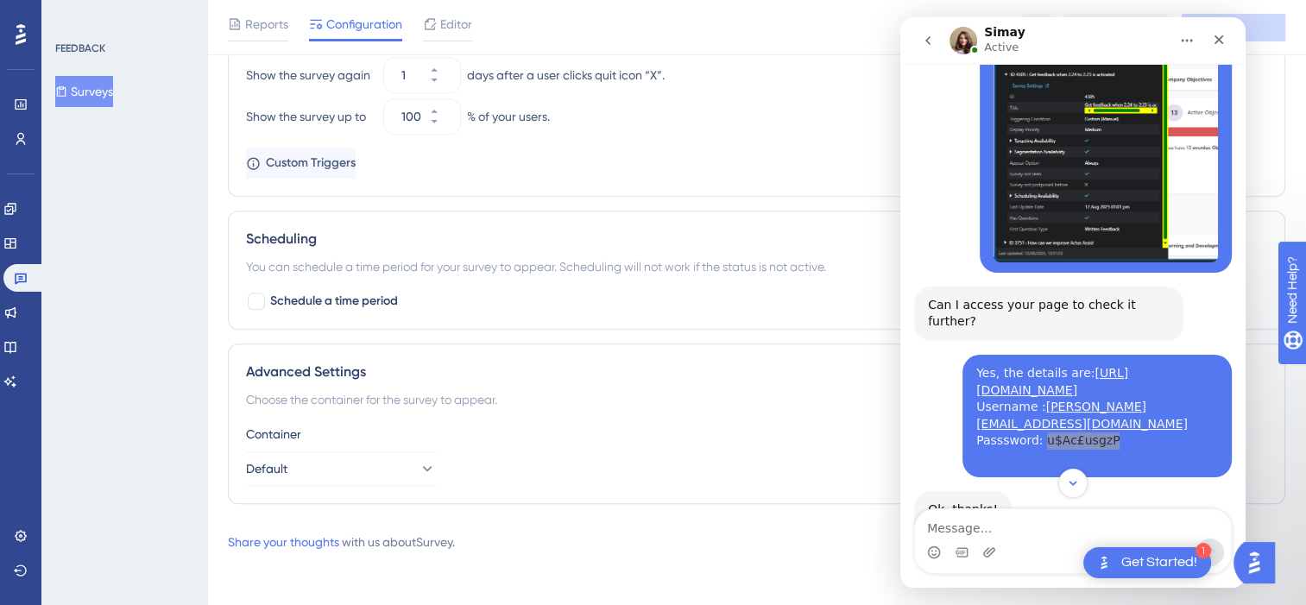
click at [159, 292] on div "FEEDBACK Surveys" at bounding box center [124, 302] width 166 height 605
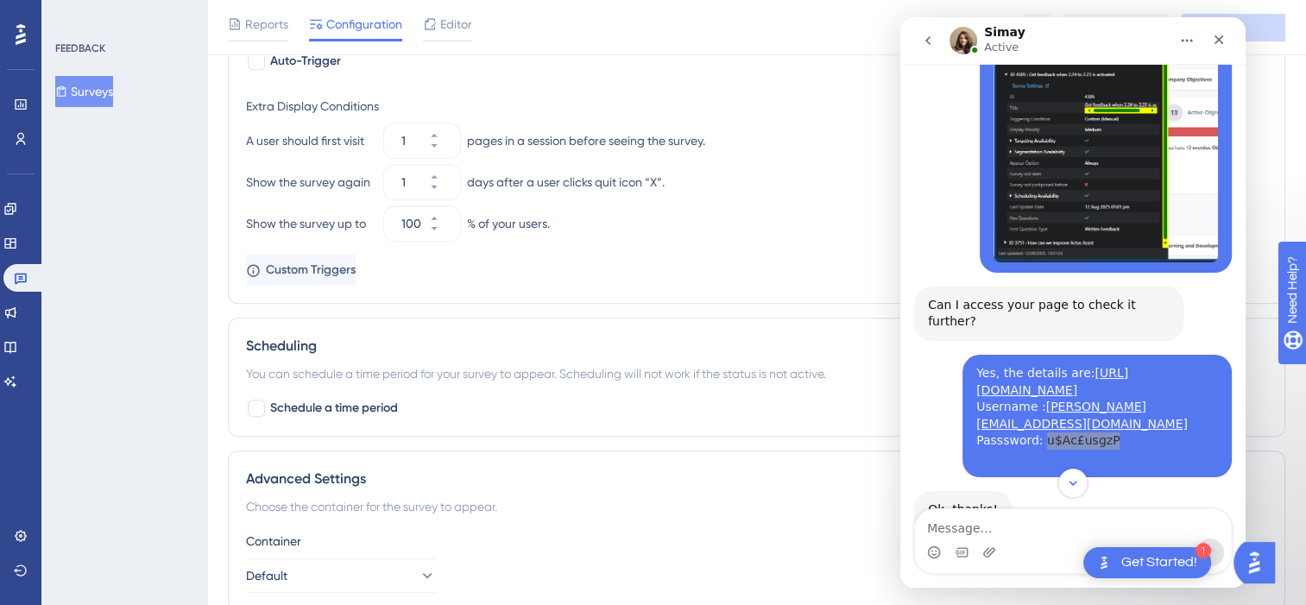
scroll to position [732, 0]
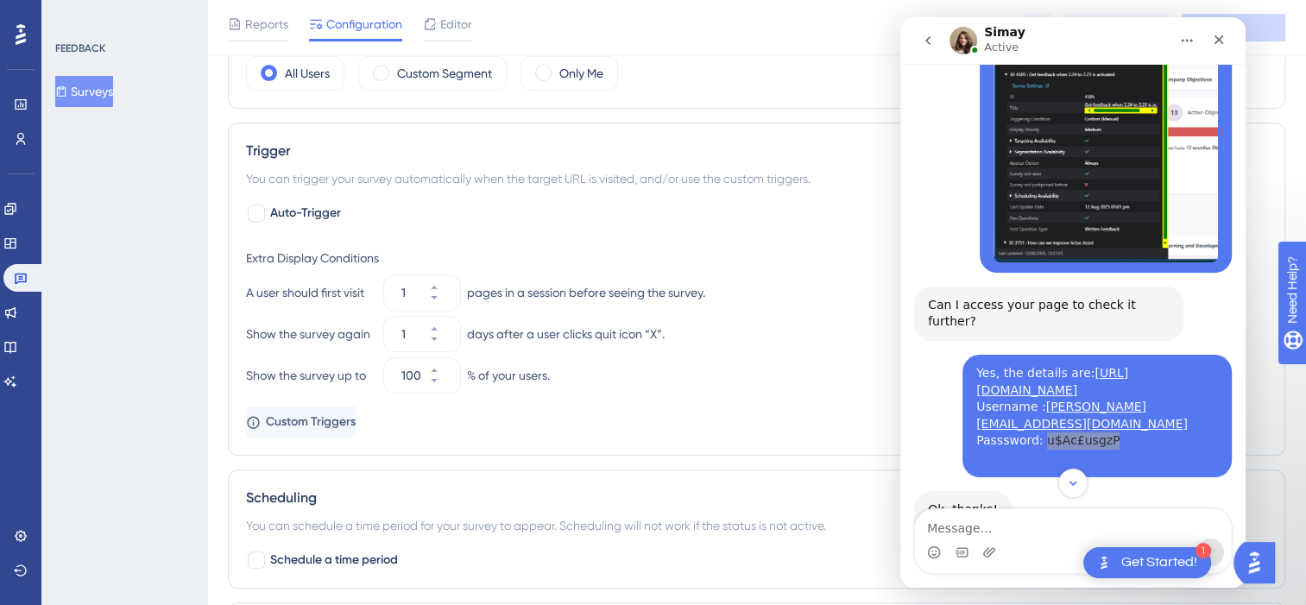
click at [154, 373] on div "FEEDBACK Surveys" at bounding box center [124, 302] width 166 height 605
click at [133, 297] on div "FEEDBACK Surveys" at bounding box center [124, 302] width 166 height 605
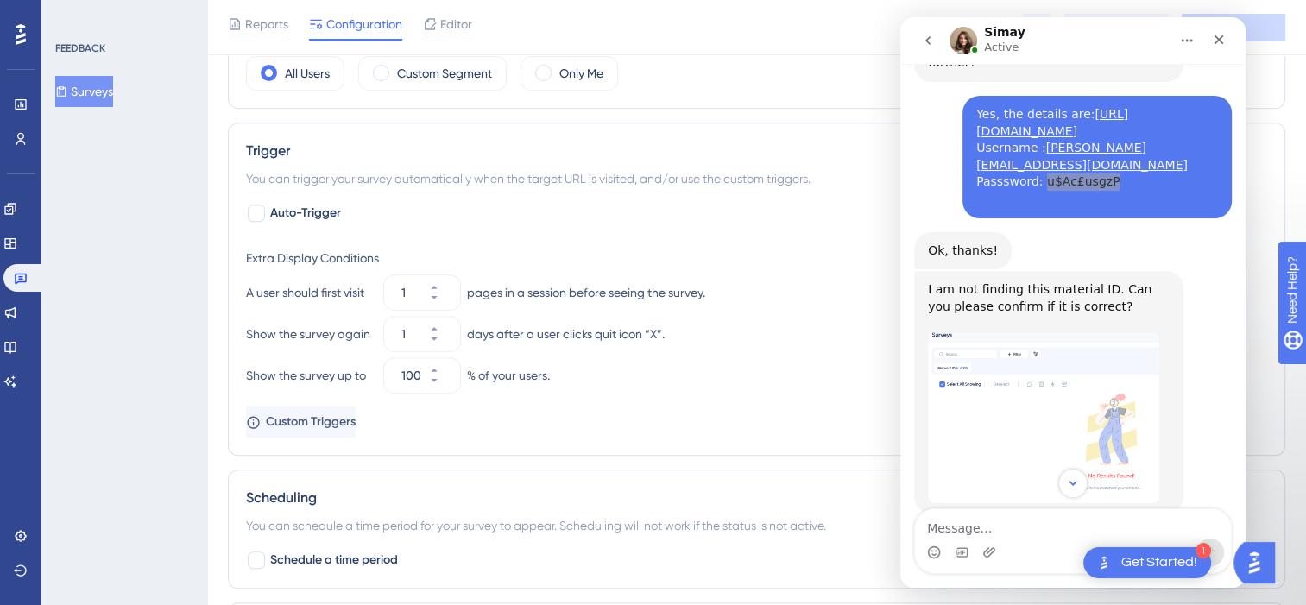
scroll to position [2919, 0]
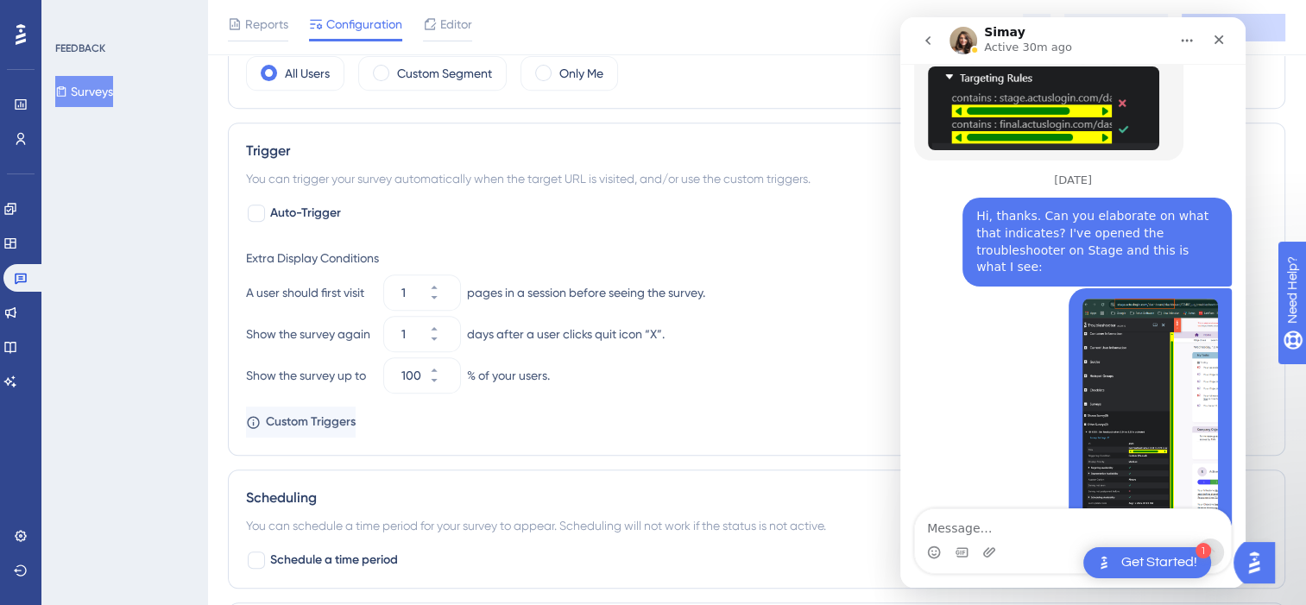
drag, startPoint x: 129, startPoint y: 263, endPoint x: 479, endPoint y: 322, distance: 355.3
click at [129, 263] on div "FEEDBACK Surveys" at bounding box center [124, 302] width 166 height 605
click at [270, 26] on span "Reports" at bounding box center [266, 24] width 43 height 21
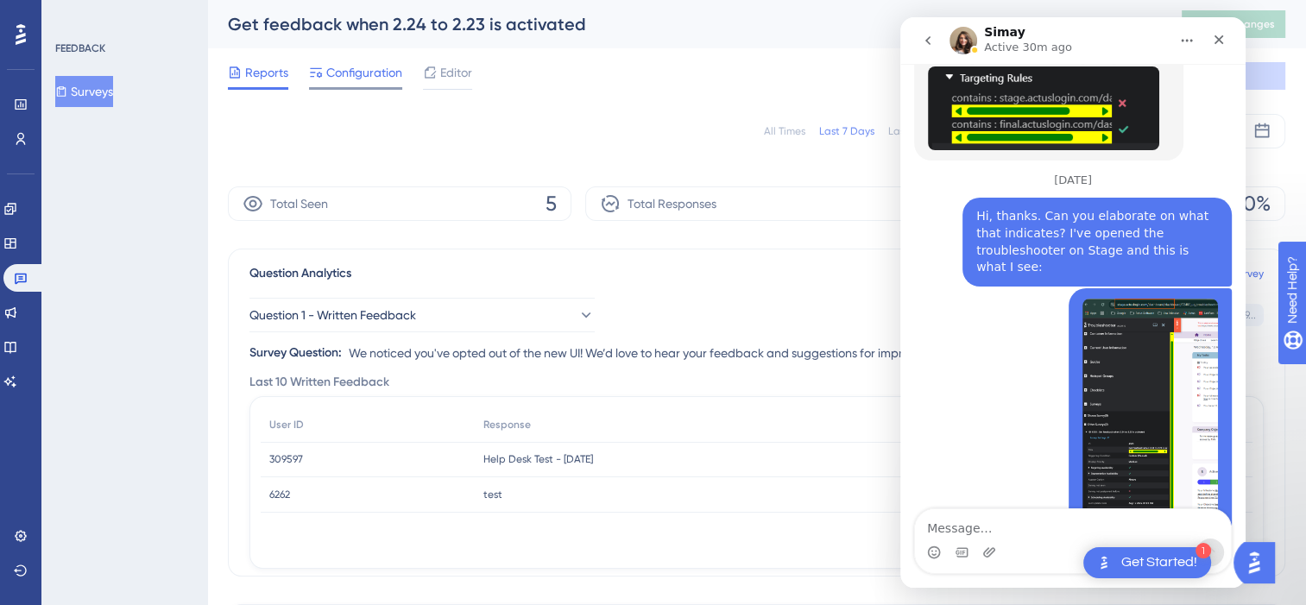
click at [371, 72] on span "Configuration" at bounding box center [364, 72] width 76 height 21
